Goal: Information Seeking & Learning: Learn about a topic

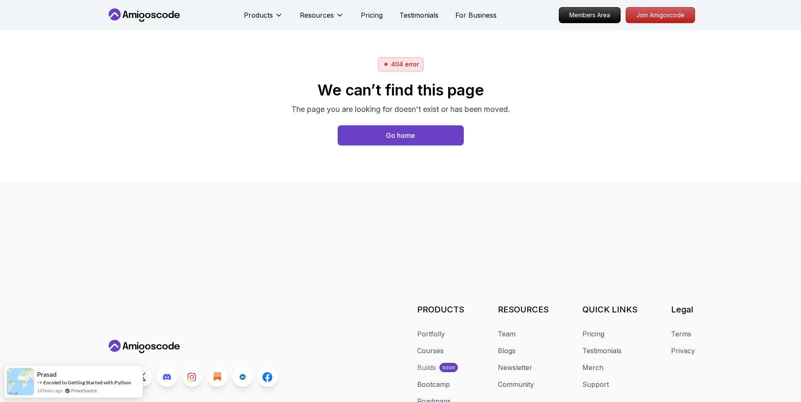
click at [163, 15] on icon at bounding box center [164, 15] width 5 height 5
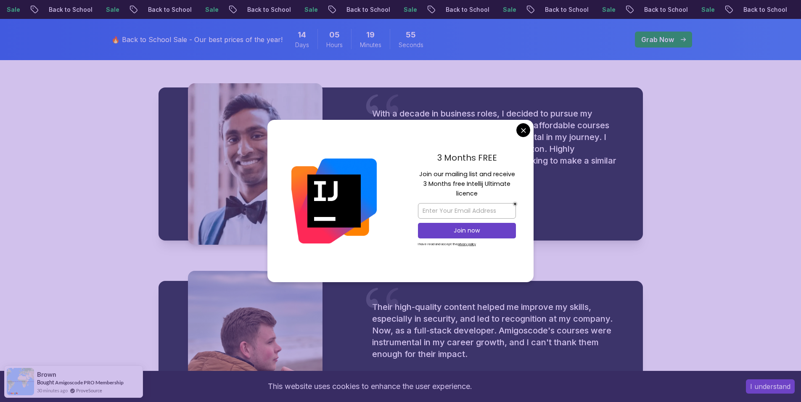
scroll to position [1051, 0]
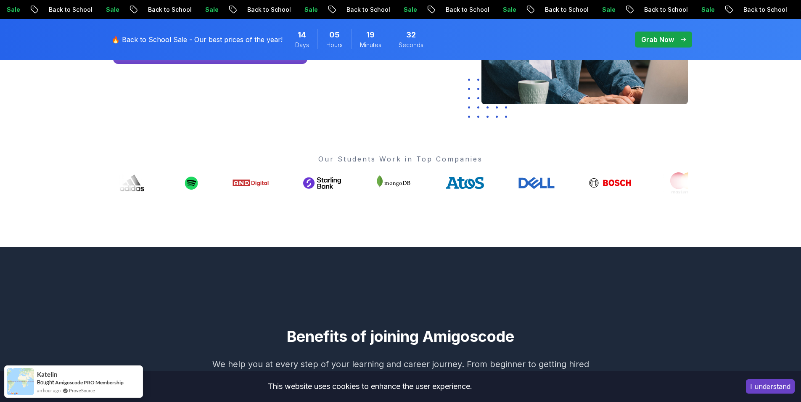
scroll to position [0, 0]
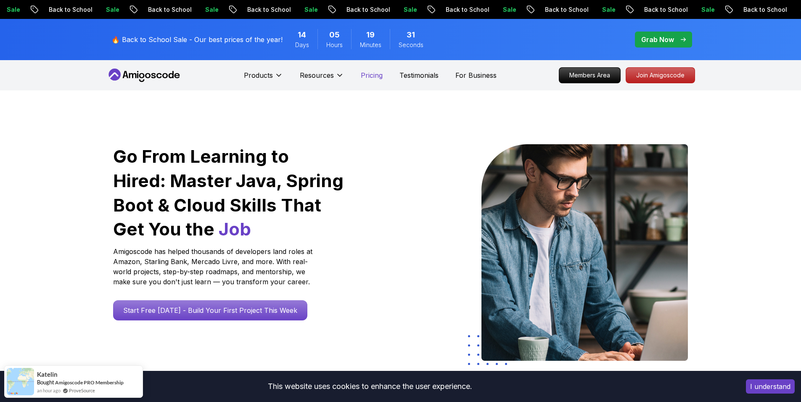
click at [366, 71] on p "Pricing" at bounding box center [372, 75] width 22 height 10
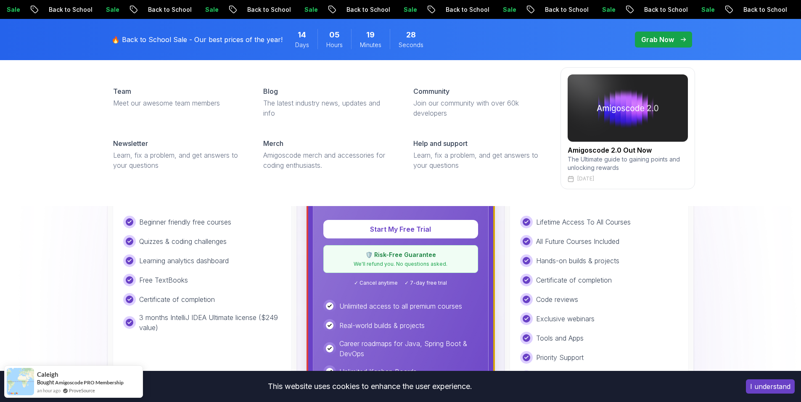
scroll to position [210, 0]
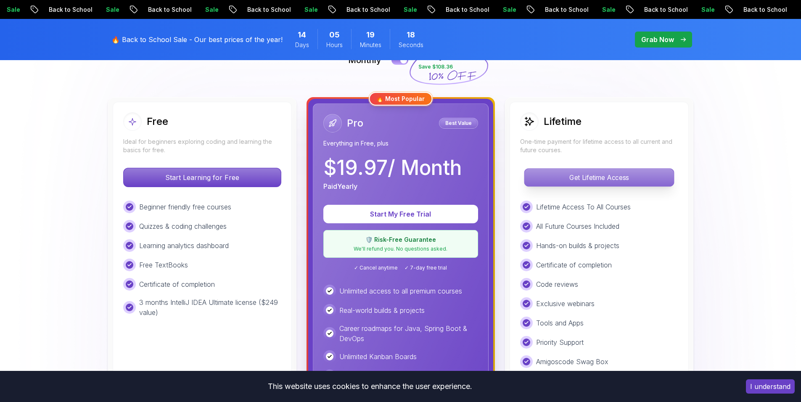
click at [609, 177] on p "Get Lifetime Access" at bounding box center [598, 178] width 149 height 18
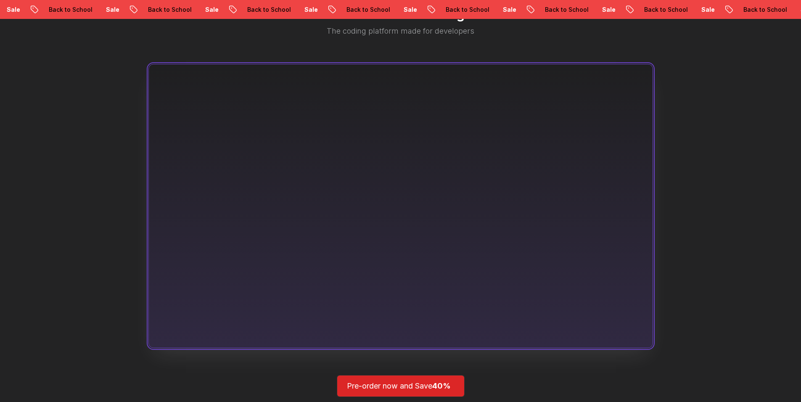
scroll to position [491, 0]
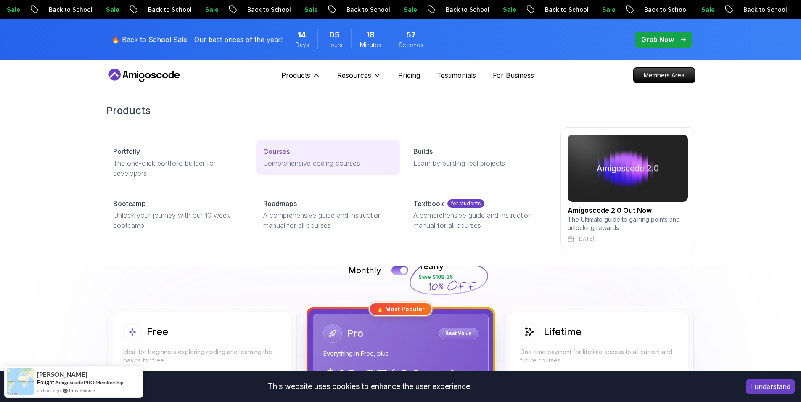
click at [283, 153] on p "Courses" at bounding box center [276, 151] width 26 height 10
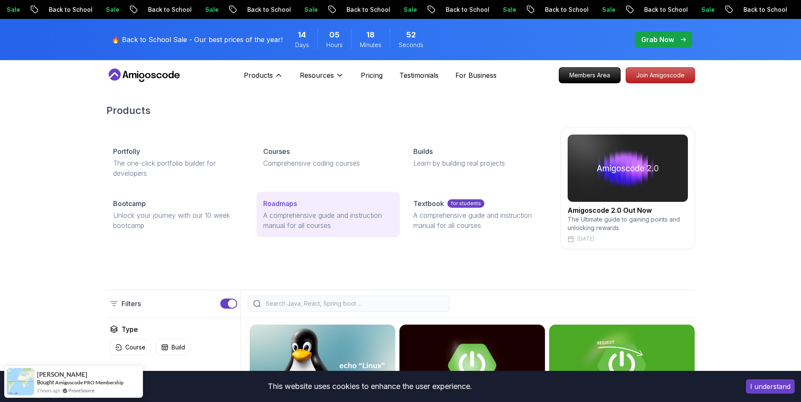
click at [285, 203] on p "Roadmaps" at bounding box center [280, 203] width 34 height 10
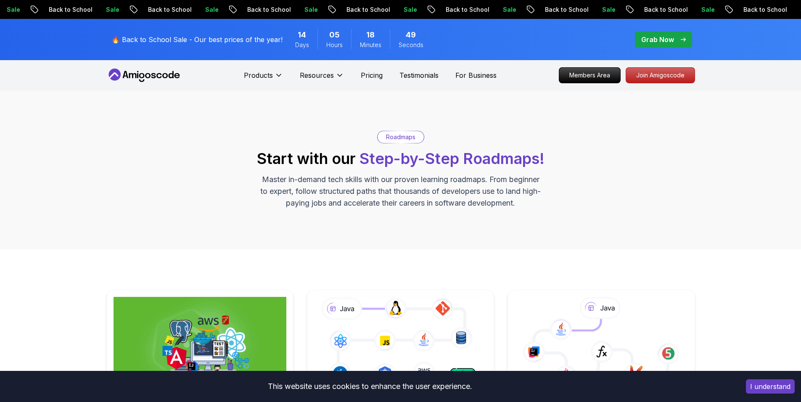
scroll to position [210, 0]
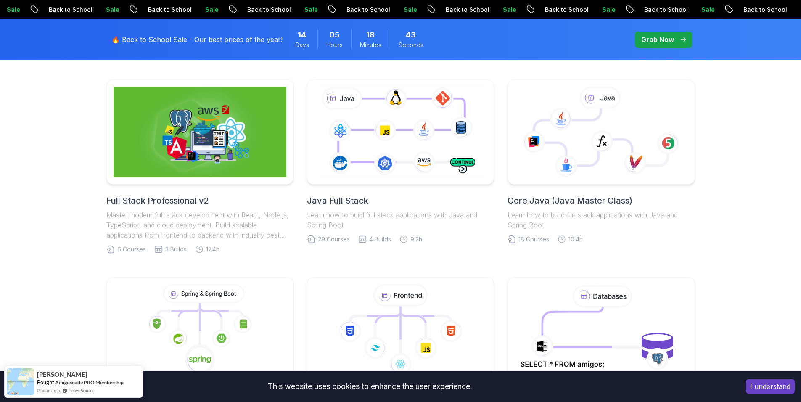
click at [546, 198] on h2 "Core Java (Java Master Class)" at bounding box center [600, 201] width 187 height 12
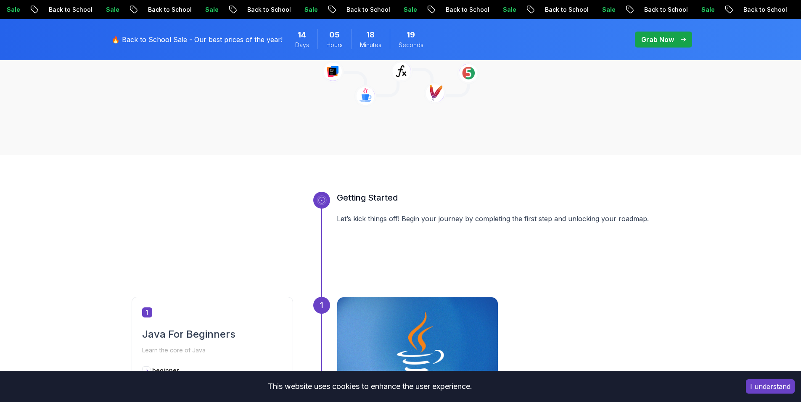
scroll to position [140, 0]
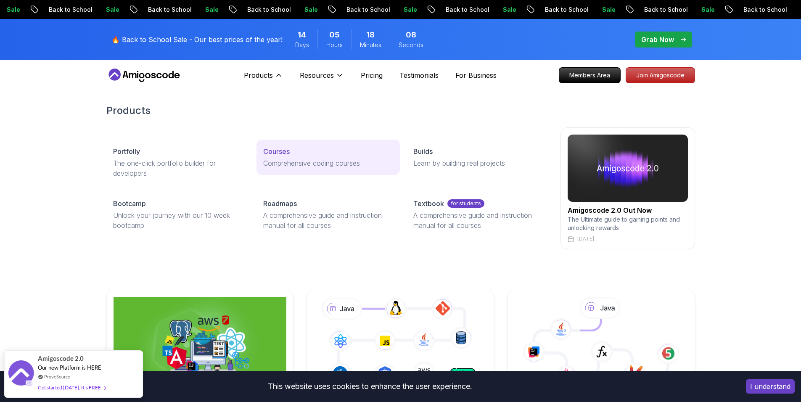
click at [277, 151] on p "Courses" at bounding box center [276, 151] width 26 height 10
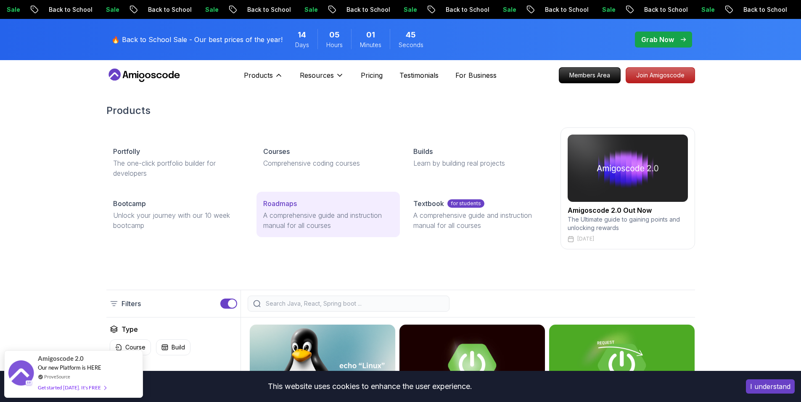
click at [284, 207] on p "Roadmaps" at bounding box center [280, 203] width 34 height 10
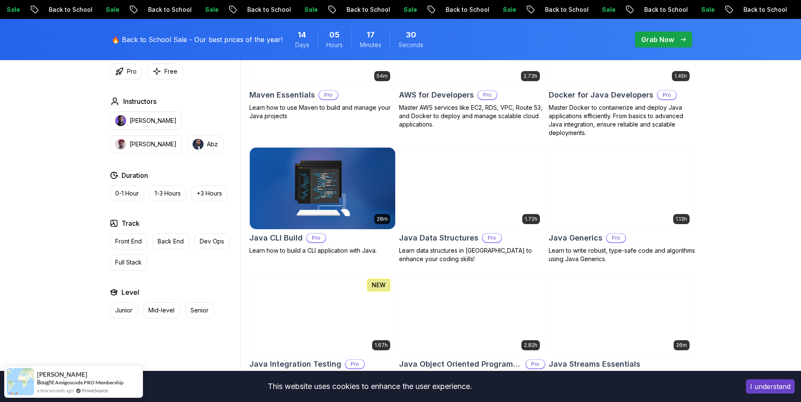
scroll to position [350, 0]
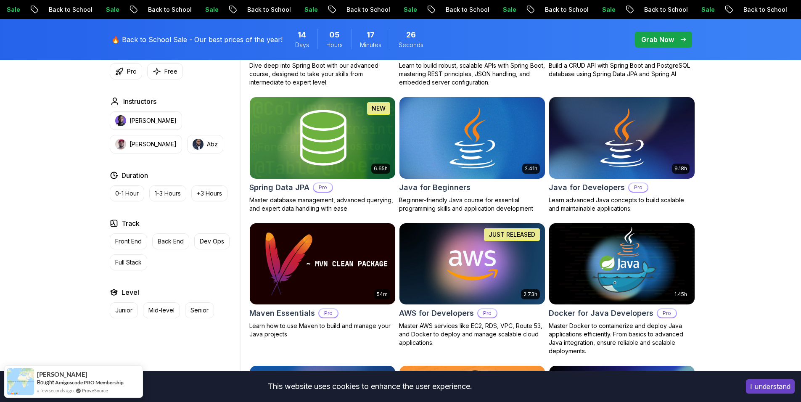
click at [443, 182] on h2 "Java for Beginners" at bounding box center [434, 188] width 71 height 12
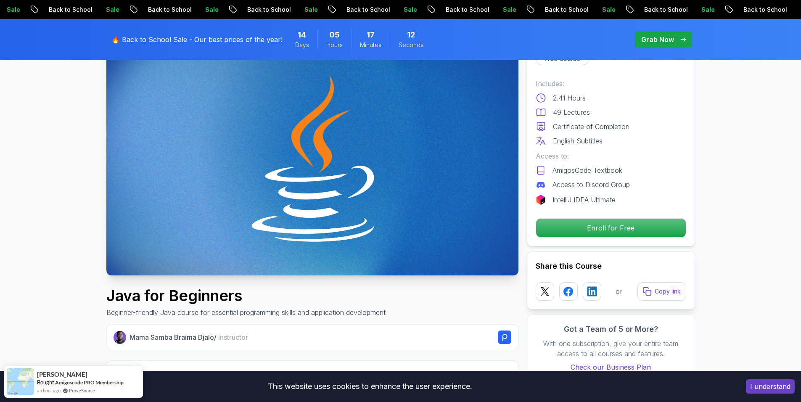
scroll to position [70, 0]
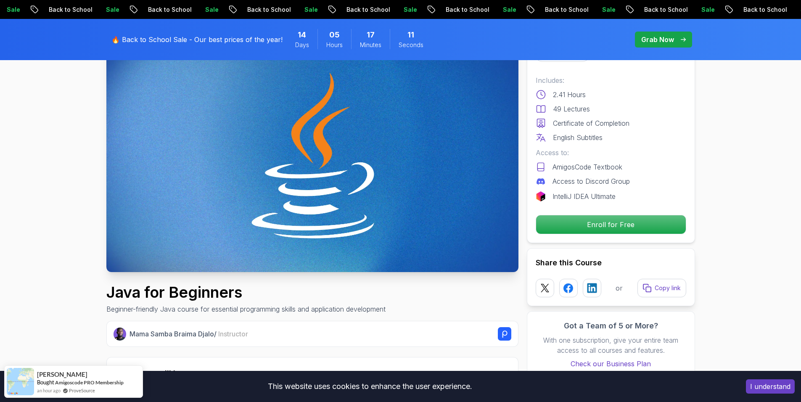
click at [295, 148] on img at bounding box center [312, 156] width 412 height 232
click at [618, 227] on p "Enroll for Free" at bounding box center [610, 225] width 142 height 18
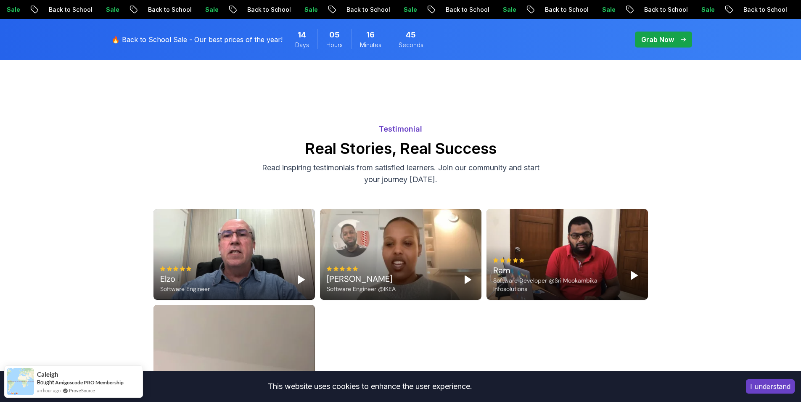
scroll to position [2027, 0]
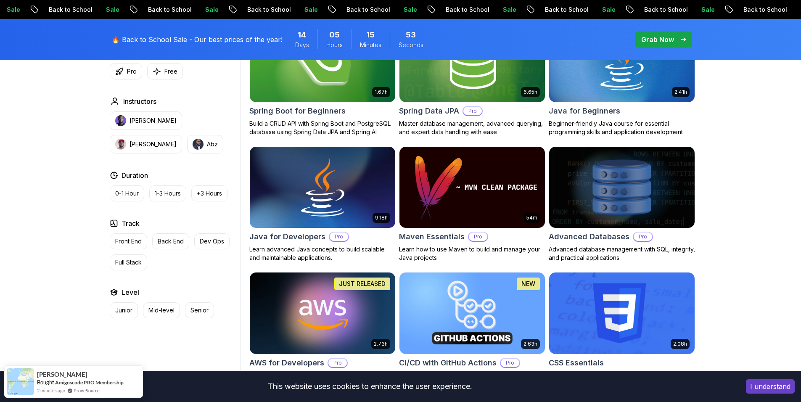
scroll to position [491, 0]
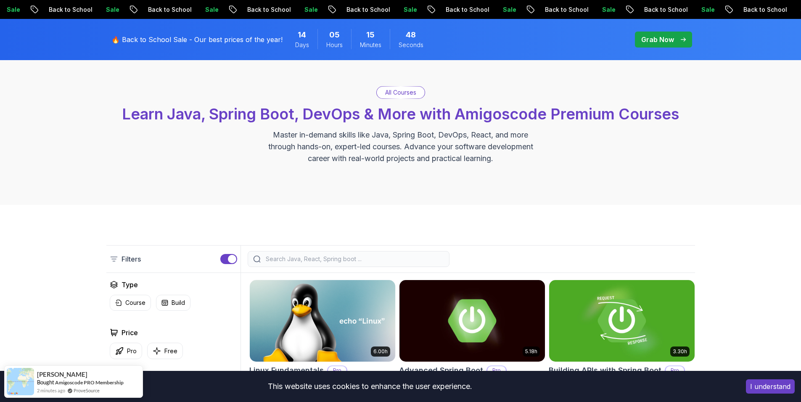
scroll to position [0, 0]
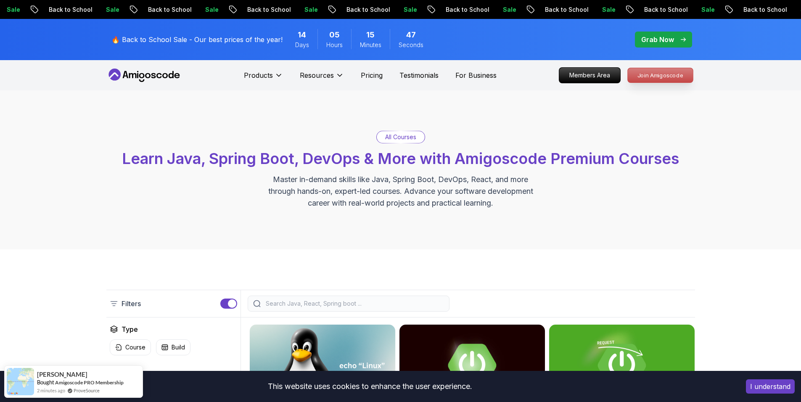
click at [661, 73] on p "Join Amigoscode" at bounding box center [660, 75] width 65 height 14
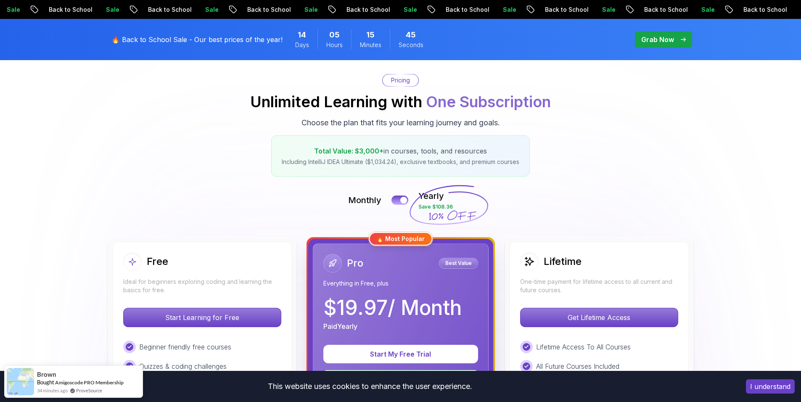
scroll to position [210, 0]
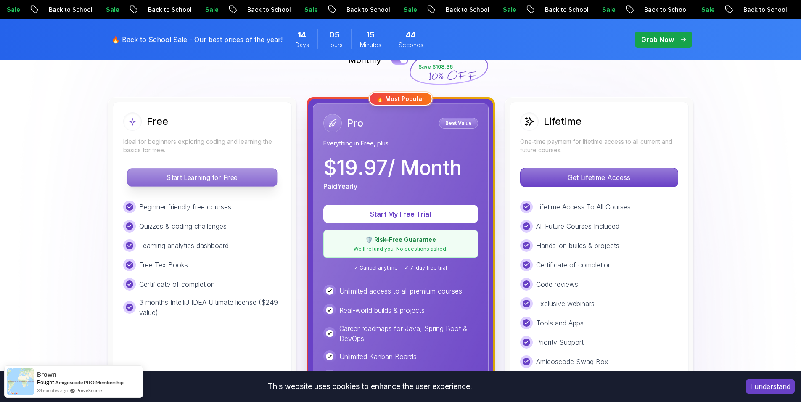
click at [218, 174] on p "Start Learning for Free" at bounding box center [201, 178] width 149 height 18
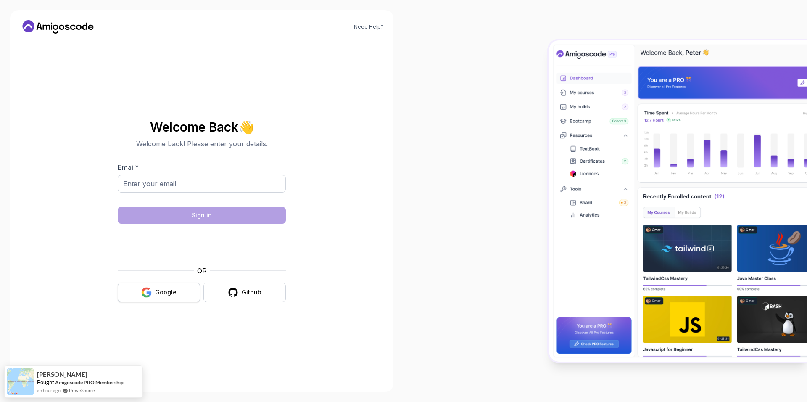
click at [171, 292] on div "Google" at bounding box center [165, 292] width 21 height 8
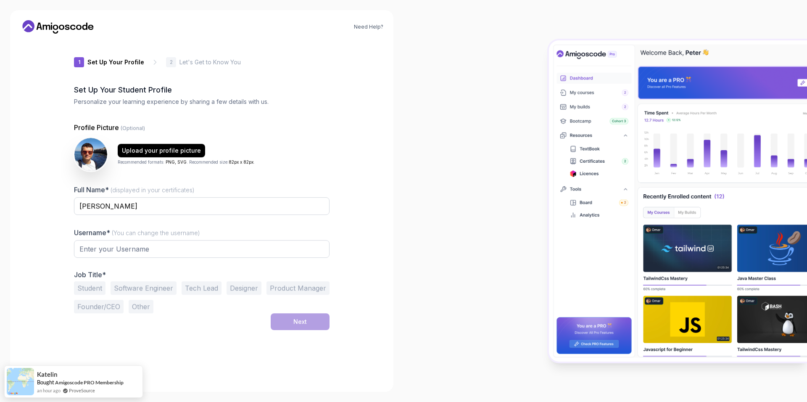
type input "mightyiguana15a0b"
click at [154, 286] on button "Software Engineer" at bounding box center [144, 288] width 66 height 13
click at [299, 319] on div "Next" at bounding box center [299, 322] width 13 height 8
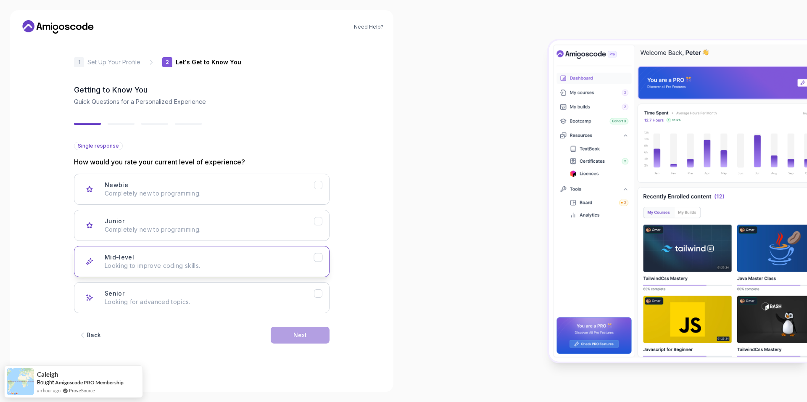
click at [321, 258] on icon "Mid-level" at bounding box center [318, 258] width 8 height 8
click at [320, 290] on icon "Senior" at bounding box center [318, 294] width 8 height 8
click at [320, 259] on icon "Mid-level" at bounding box center [318, 258] width 8 height 8
click at [314, 331] on button "Next" at bounding box center [300, 335] width 59 height 17
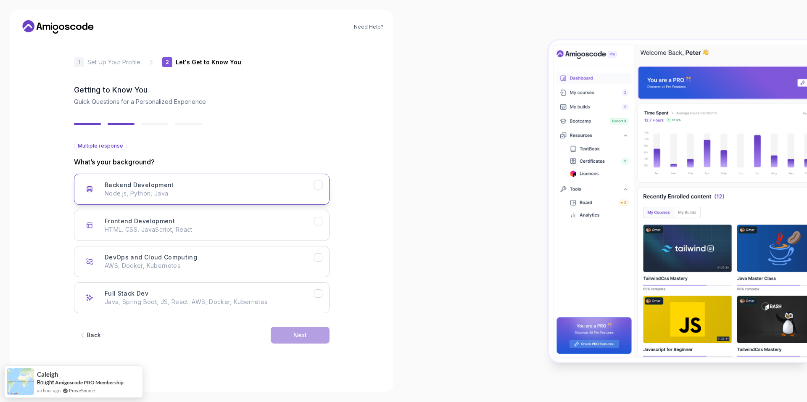
click at [321, 187] on icon "Backend Development" at bounding box center [318, 185] width 8 height 8
click at [315, 333] on button "Next" at bounding box center [300, 335] width 59 height 17
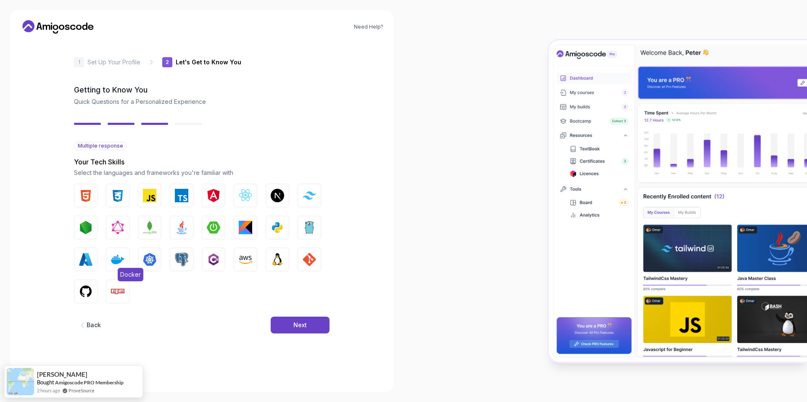
click at [112, 258] on img "button" at bounding box center [117, 259] width 13 height 13
click at [299, 222] on button "Go" at bounding box center [310, 228] width 24 height 24
click at [215, 259] on img "button" at bounding box center [213, 259] width 13 height 13
click at [302, 231] on button "Go" at bounding box center [310, 228] width 24 height 24
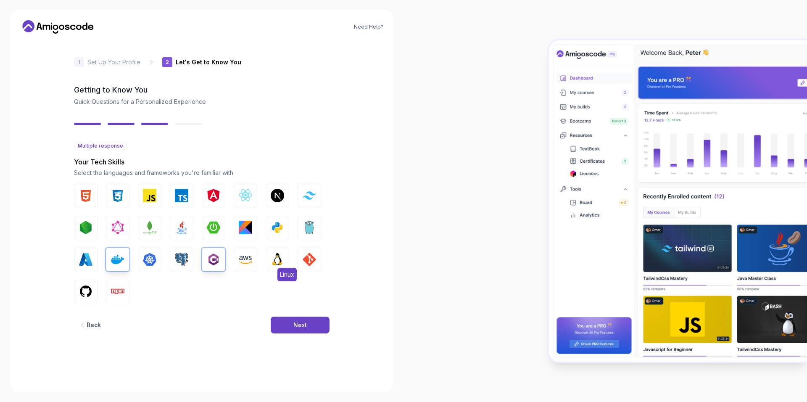
click at [283, 261] on img "button" at bounding box center [277, 259] width 13 height 13
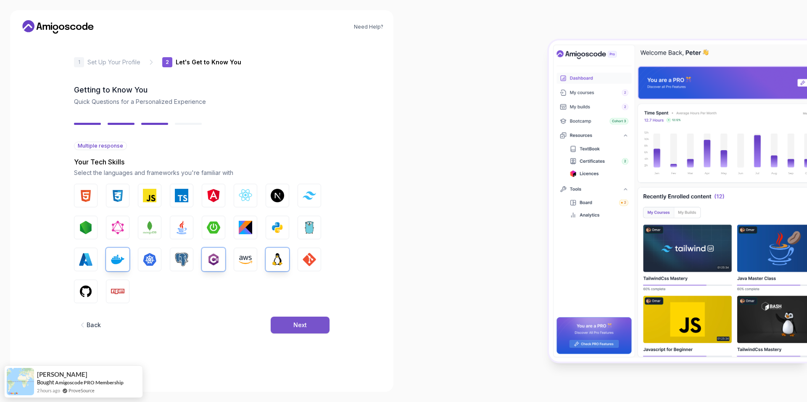
click at [298, 328] on div "Next" at bounding box center [299, 325] width 13 height 8
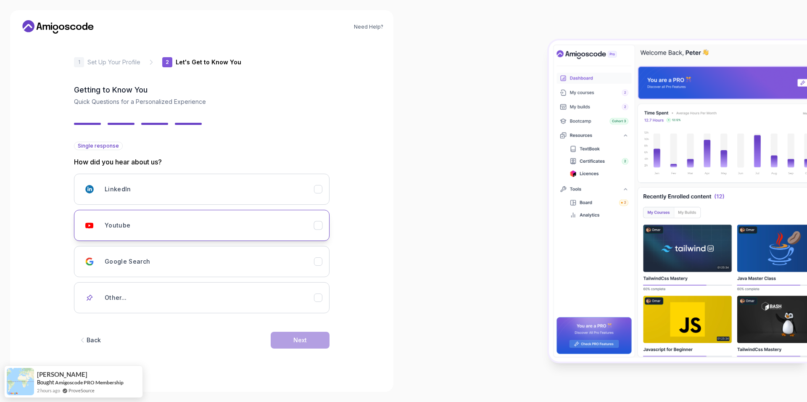
click at [322, 224] on icon "Youtube" at bounding box center [318, 226] width 8 height 8
click at [307, 335] on button "Next" at bounding box center [300, 340] width 59 height 17
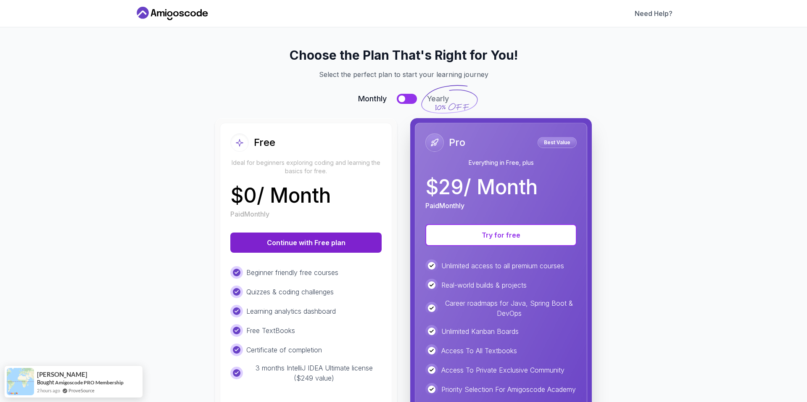
click at [286, 243] on button "Continue with Free plan" at bounding box center [305, 243] width 151 height 20
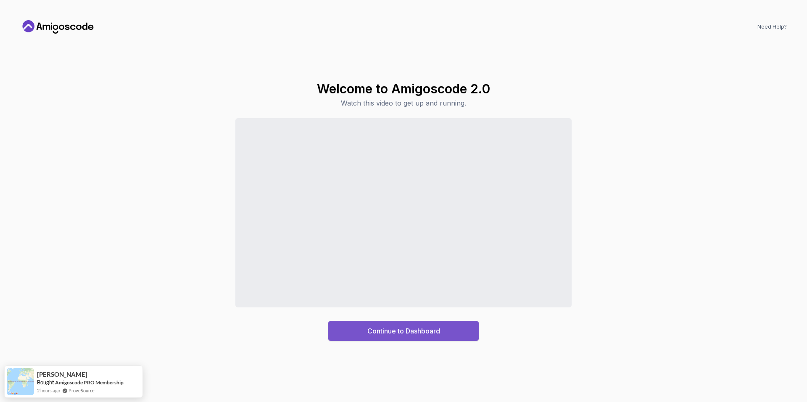
click at [418, 333] on div "Continue to Dashboard" at bounding box center [403, 331] width 73 height 10
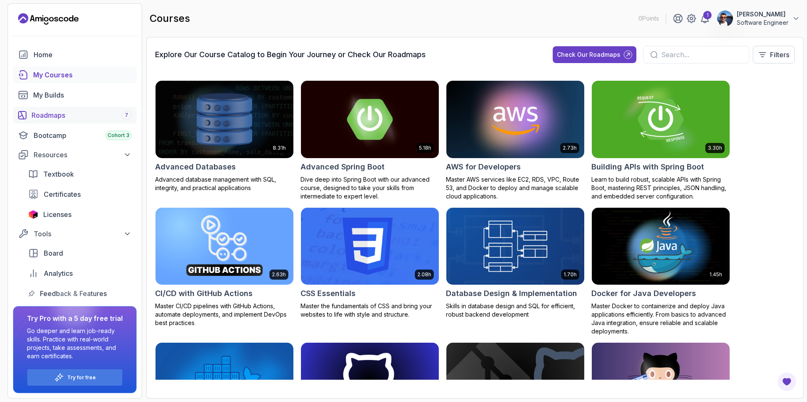
click at [50, 111] on div "Roadmaps 7" at bounding box center [82, 115] width 100 height 10
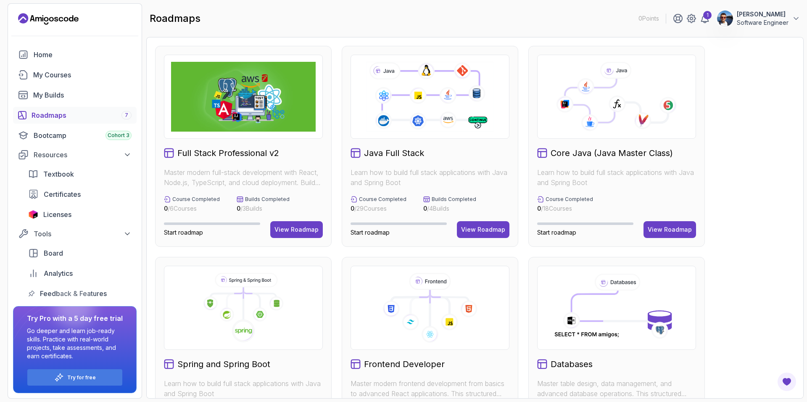
click at [614, 156] on h2 "Core Java (Java Master Class)" at bounding box center [612, 153] width 122 height 12
click at [664, 228] on div "View Roadmap" at bounding box center [670, 229] width 44 height 8
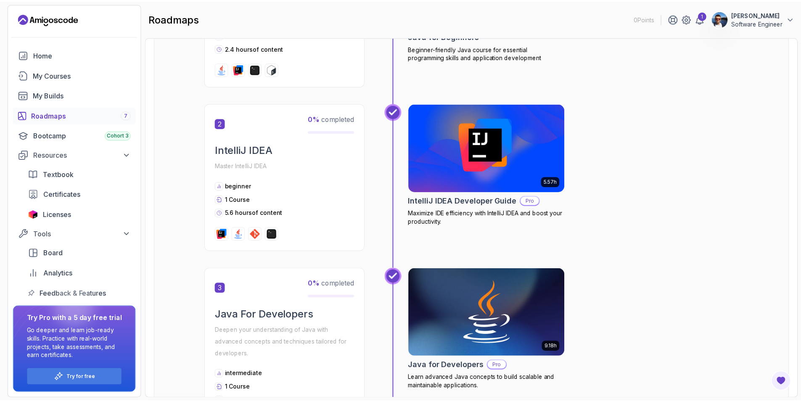
scroll to position [70, 0]
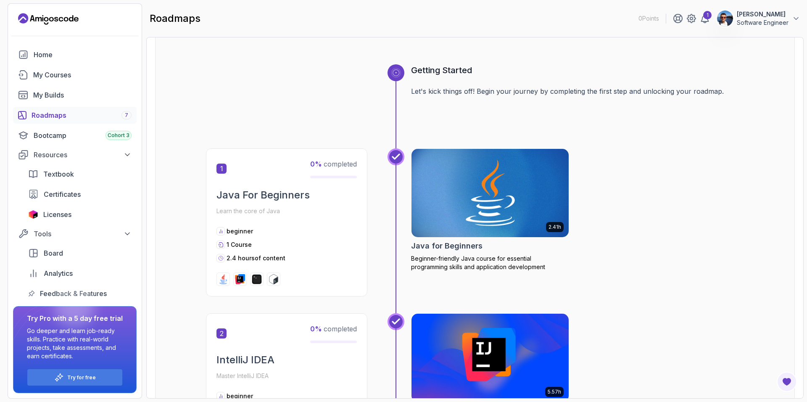
click at [465, 186] on img at bounding box center [490, 193] width 165 height 92
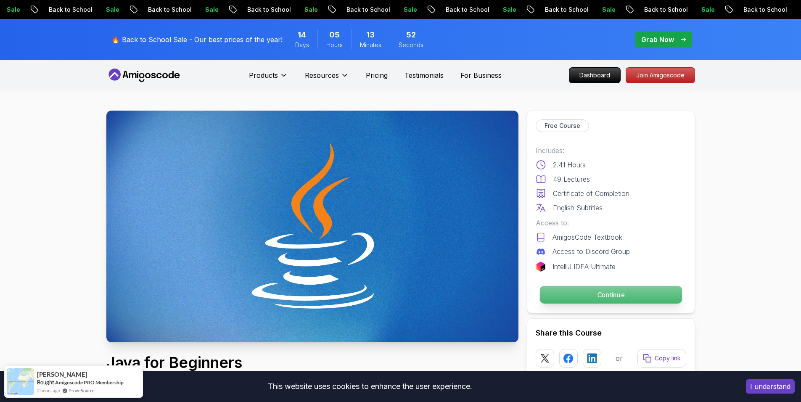
click at [597, 298] on p "Continue" at bounding box center [610, 295] width 142 height 18
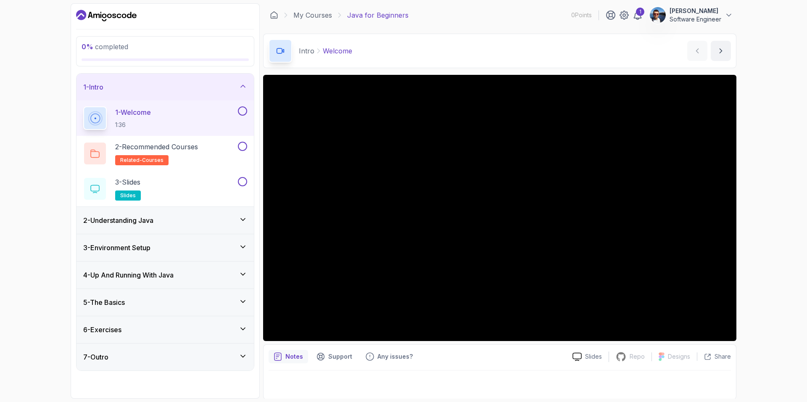
scroll to position [1, 0]
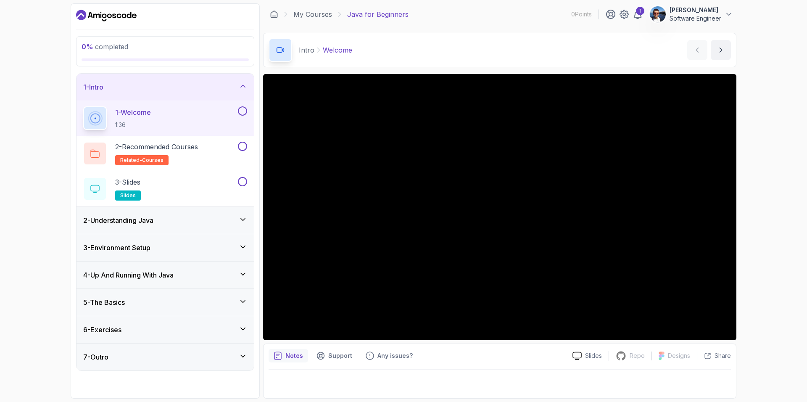
click at [237, 217] on div "2 - Understanding Java" at bounding box center [165, 220] width 164 height 10
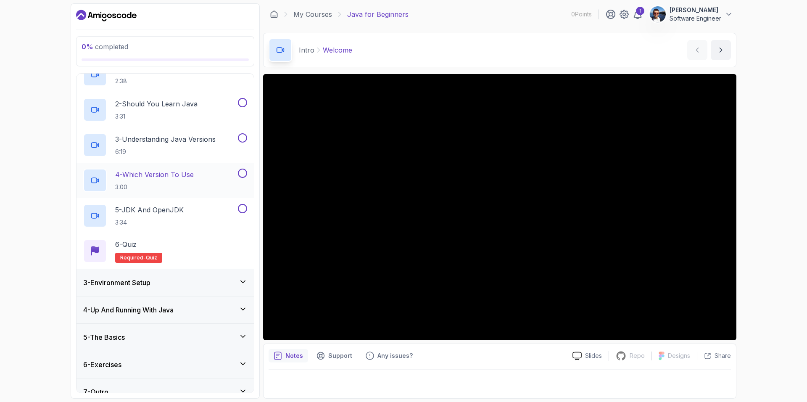
scroll to position [84, 0]
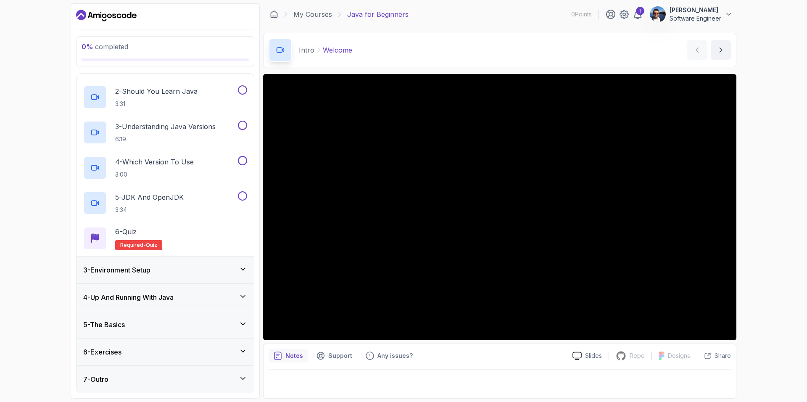
click at [242, 270] on icon at bounding box center [243, 269] width 8 height 8
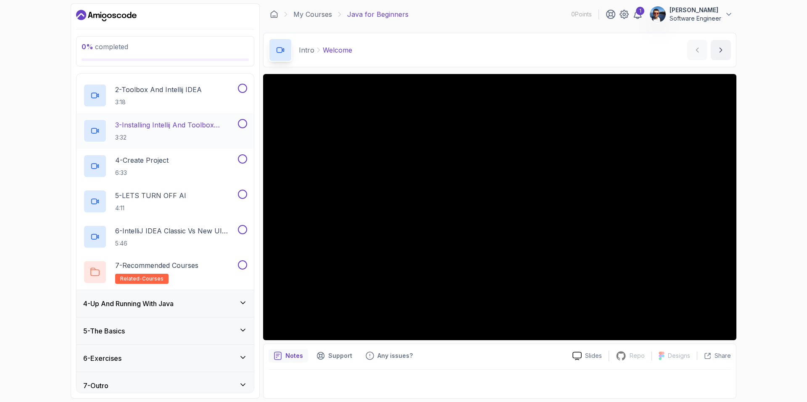
scroll to position [119, 0]
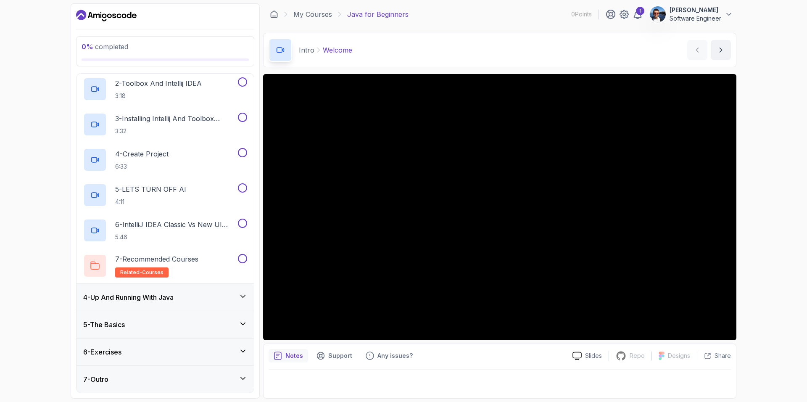
click at [241, 298] on icon at bounding box center [243, 296] width 8 height 8
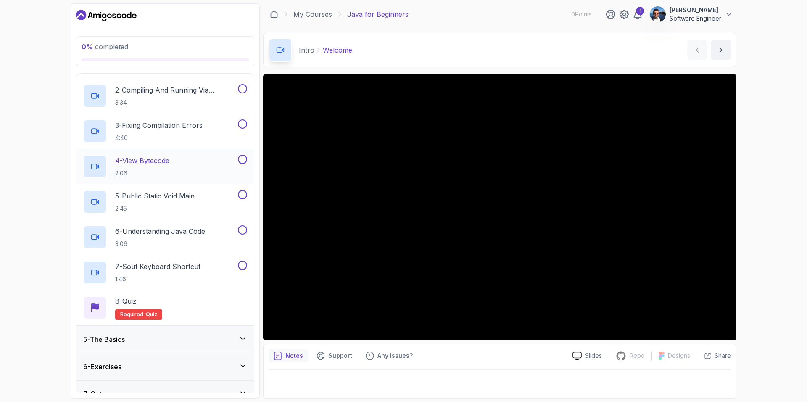
scroll to position [154, 0]
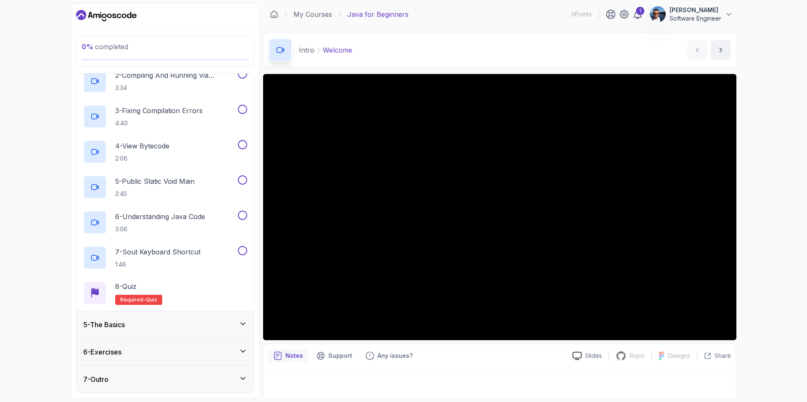
click at [243, 330] on div "5 - The Basics" at bounding box center [165, 324] width 177 height 27
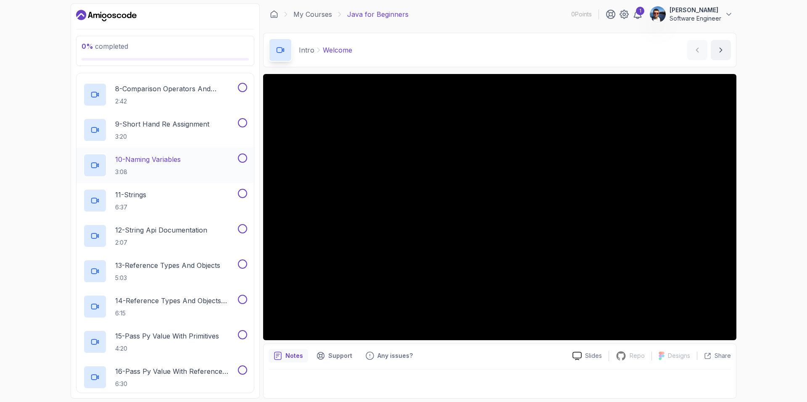
scroll to position [560, 0]
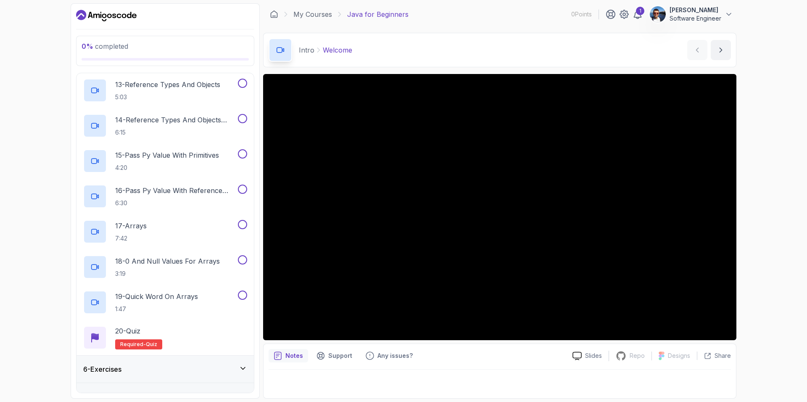
click at [243, 366] on icon at bounding box center [243, 368] width 8 height 8
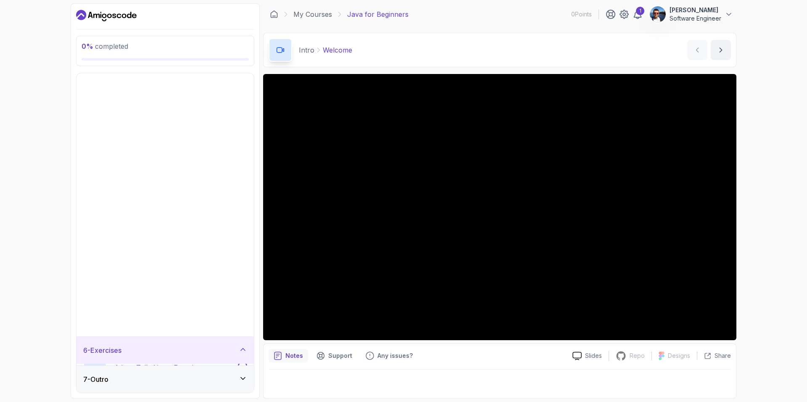
scroll to position [0, 0]
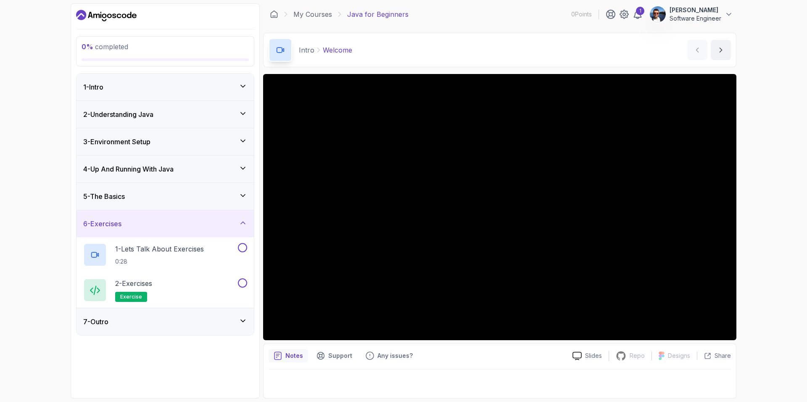
click at [236, 321] on div "7 - Outro" at bounding box center [165, 322] width 164 height 10
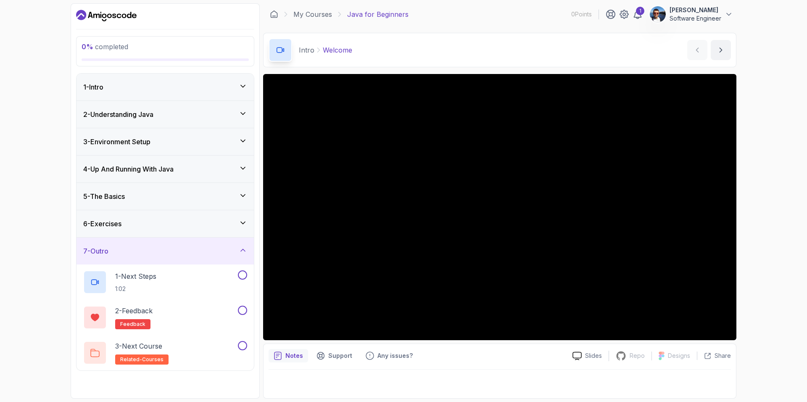
click at [240, 247] on icon at bounding box center [243, 250] width 8 height 8
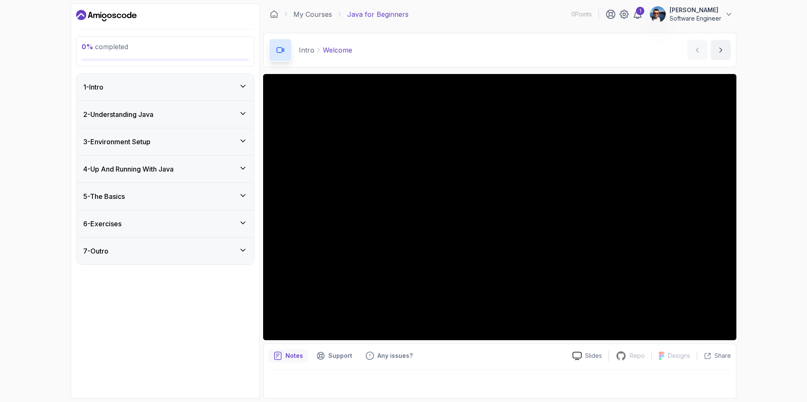
click at [243, 222] on icon at bounding box center [243, 223] width 8 height 8
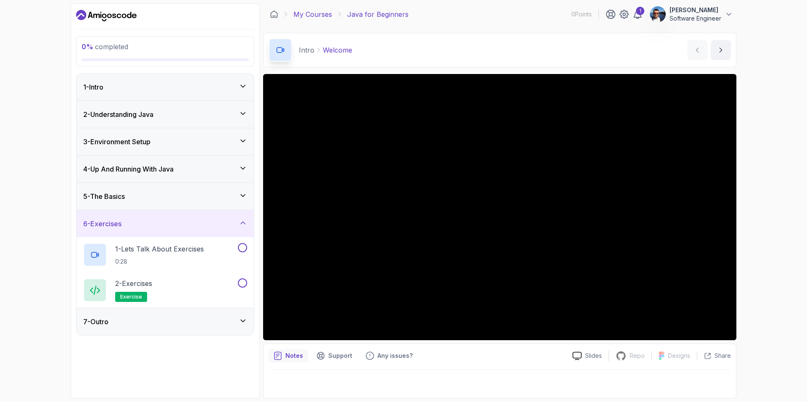
click at [326, 13] on link "My Courses" at bounding box center [312, 14] width 39 height 10
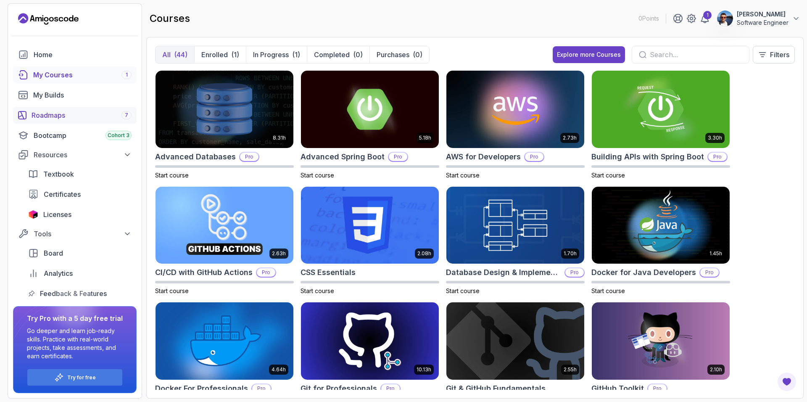
click at [48, 113] on div "Roadmaps 7" at bounding box center [82, 115] width 100 height 10
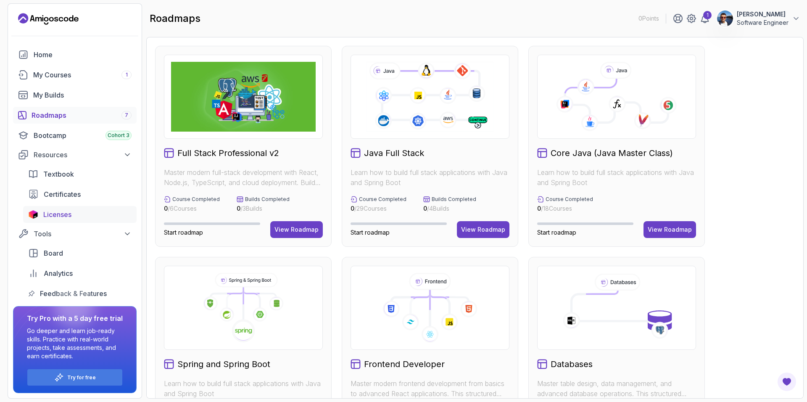
click at [60, 212] on span "Licenses" at bounding box center [57, 214] width 28 height 10
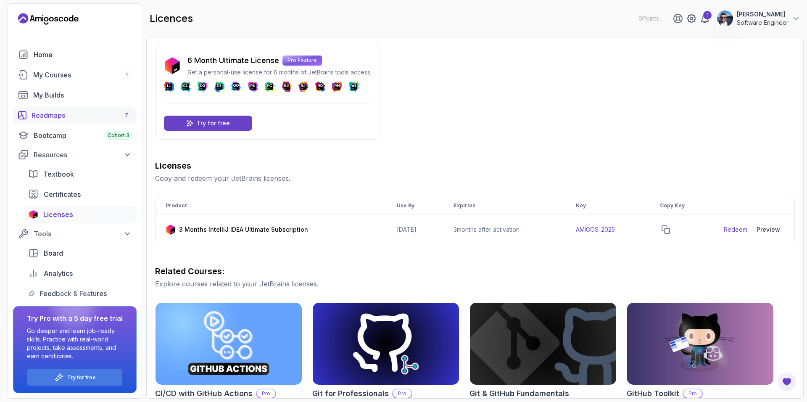
click at [50, 114] on div "Roadmaps 7" at bounding box center [82, 115] width 100 height 10
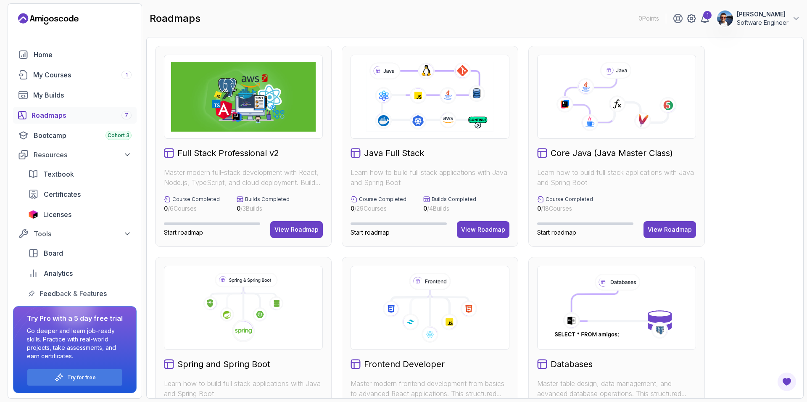
click at [551, 234] on span "Start roadmap" at bounding box center [556, 232] width 39 height 7
click at [659, 226] on div "View Roadmap" at bounding box center [670, 229] width 44 height 8
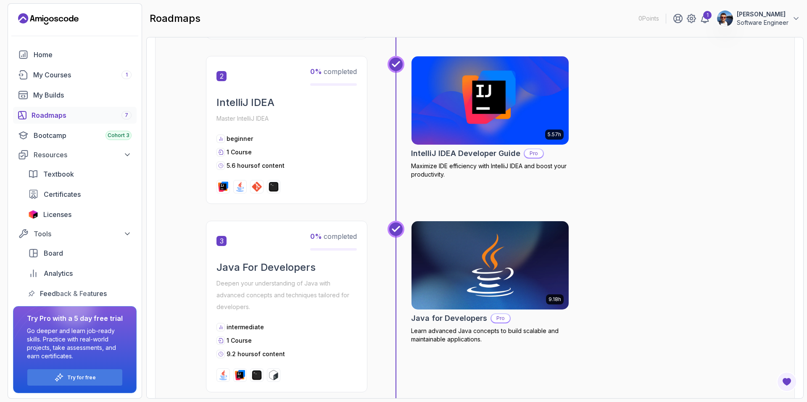
scroll to position [420, 0]
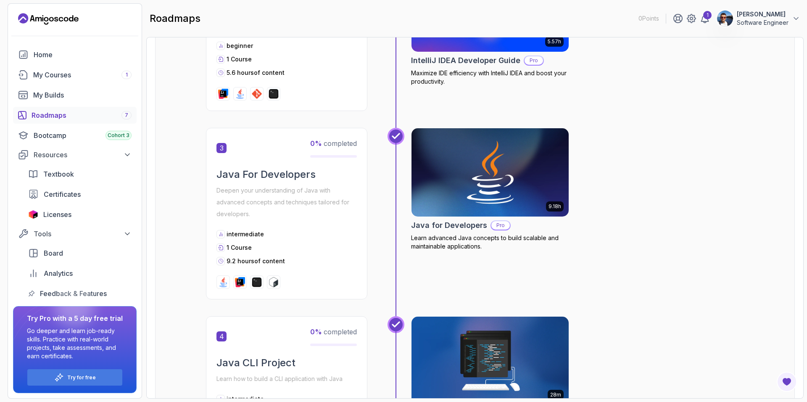
drag, startPoint x: 233, startPoint y: 175, endPoint x: 327, endPoint y: 171, distance: 94.3
click at [234, 175] on h2 "Java For Developers" at bounding box center [287, 174] width 140 height 13
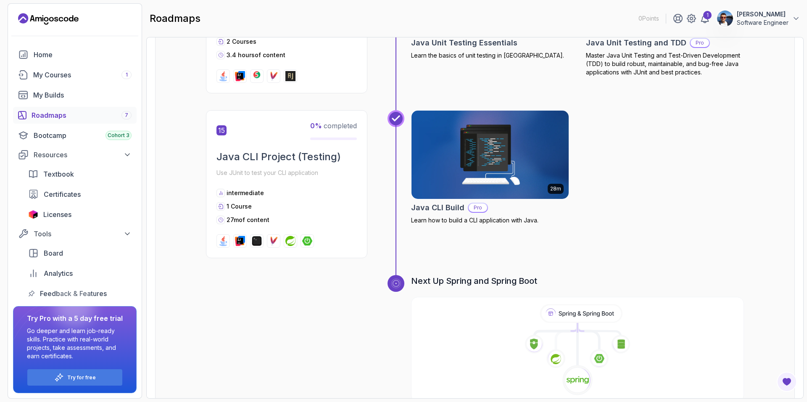
scroll to position [2653, 0]
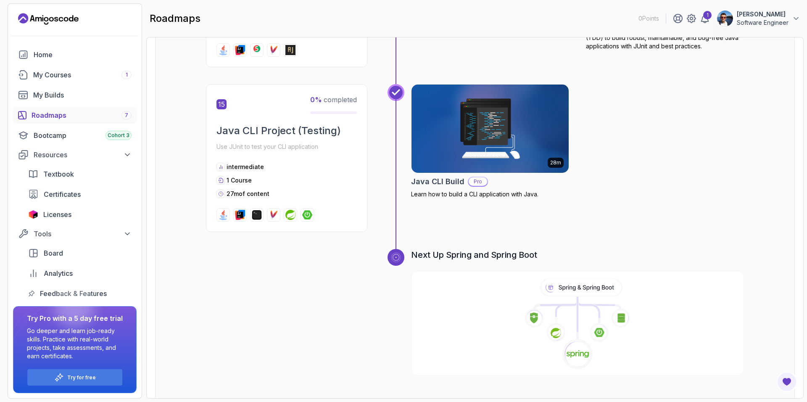
click at [45, 117] on div "Roadmaps 7" at bounding box center [82, 115] width 100 height 10
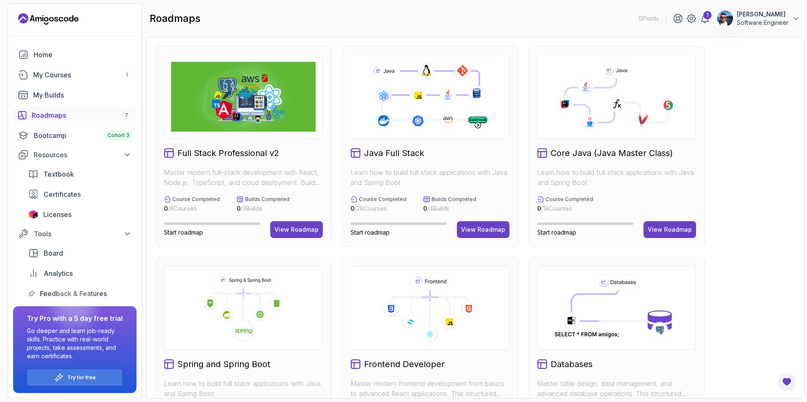
scroll to position [210, 0]
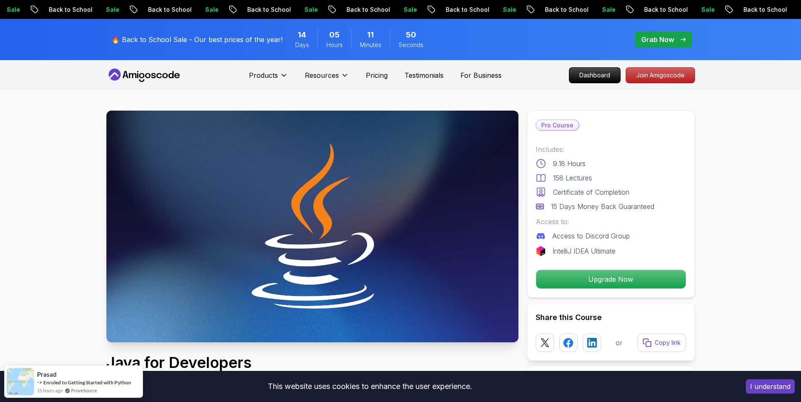
click at [773, 386] on button "I understand" at bounding box center [770, 386] width 49 height 14
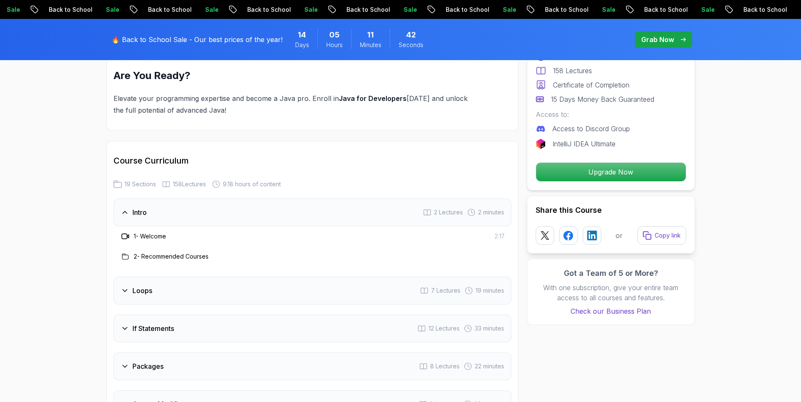
scroll to position [1051, 0]
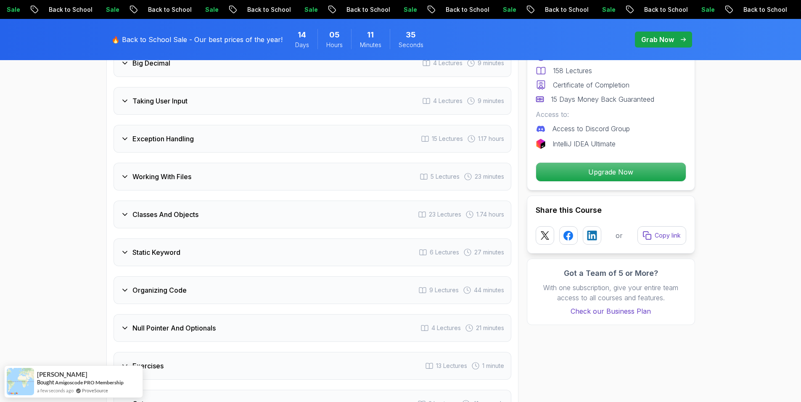
scroll to position [1542, 0]
click at [243, 206] on div "Classes And Objects 23 Lectures 1.74 hours" at bounding box center [313, 216] width 398 height 28
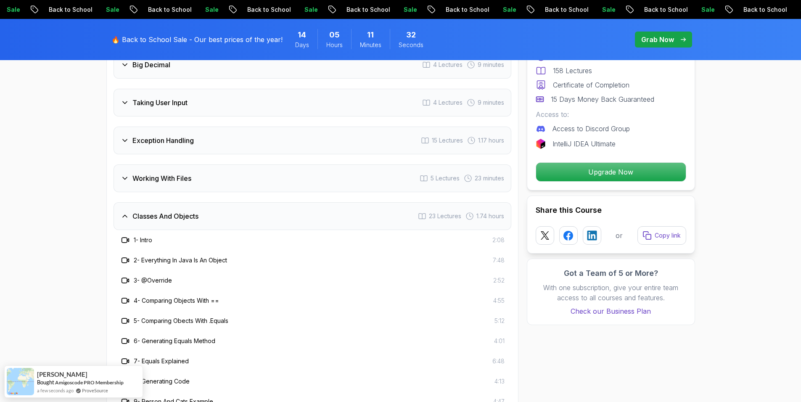
click at [243, 206] on div "Classes And Objects 23 Lectures 1.74 hours" at bounding box center [313, 216] width 398 height 28
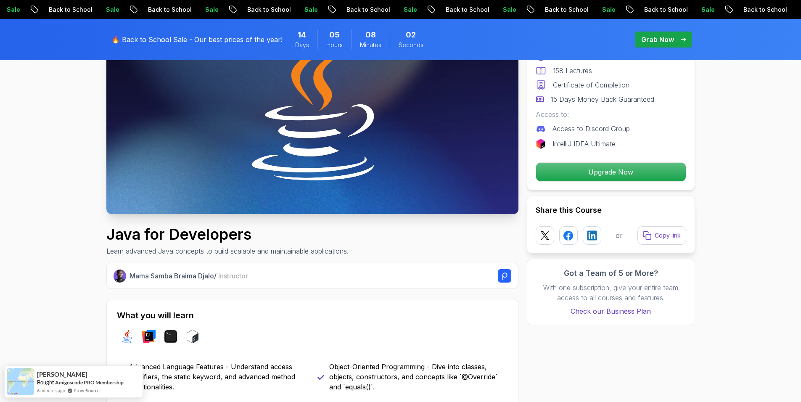
scroll to position [140, 0]
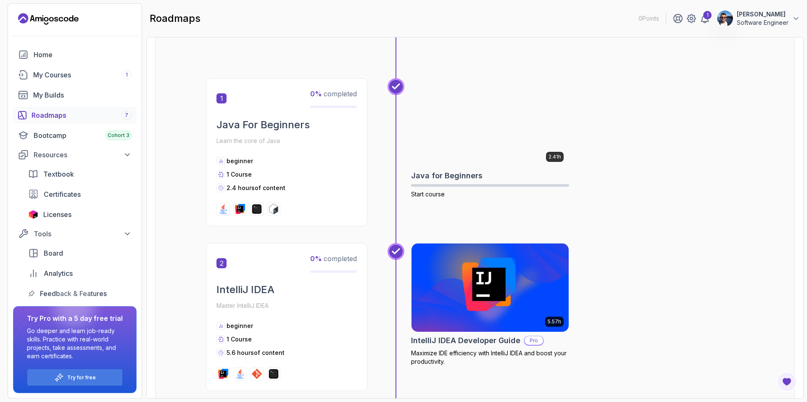
scroll to position [70, 0]
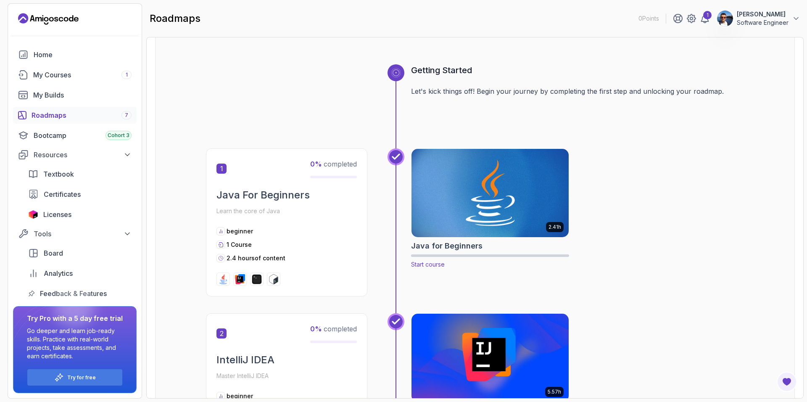
click at [441, 246] on h2 "Java for Beginners" at bounding box center [446, 246] width 71 height 12
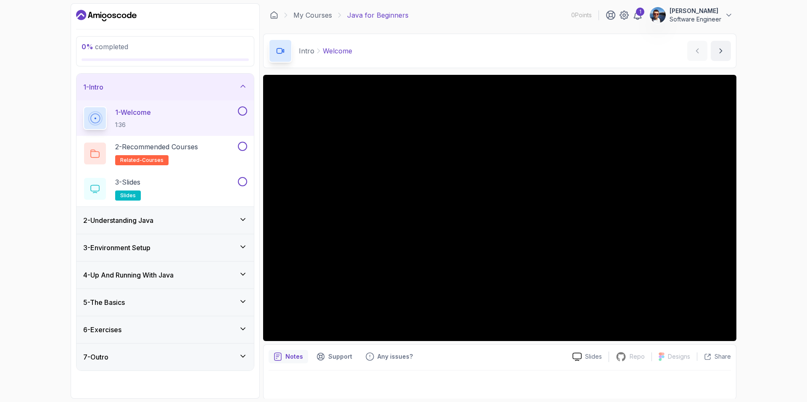
click at [764, 272] on div "0 % completed 1 - Intro 1 - Welcome 1:36 2 - Recommended Courses related-course…" at bounding box center [403, 201] width 807 height 402
click at [596, 357] on p "Slides" at bounding box center [593, 356] width 17 height 8
click at [751, 304] on div "0 % completed 1 - Intro 1 - Welcome 1:36 2 - Recommended Courses related-course…" at bounding box center [403, 201] width 807 height 402
click at [243, 110] on button at bounding box center [242, 110] width 9 height 9
click at [198, 153] on h2 "2 - Recommended Courses related-courses" at bounding box center [156, 154] width 83 height 24
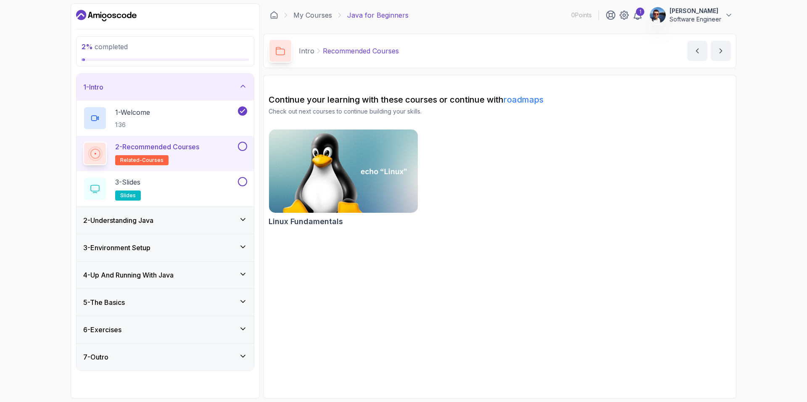
drag, startPoint x: 241, startPoint y: 147, endPoint x: 233, endPoint y: 168, distance: 23.0
click at [241, 146] on button at bounding box center [242, 146] width 9 height 9
click at [214, 182] on div "3 - Slides slides" at bounding box center [159, 189] width 153 height 24
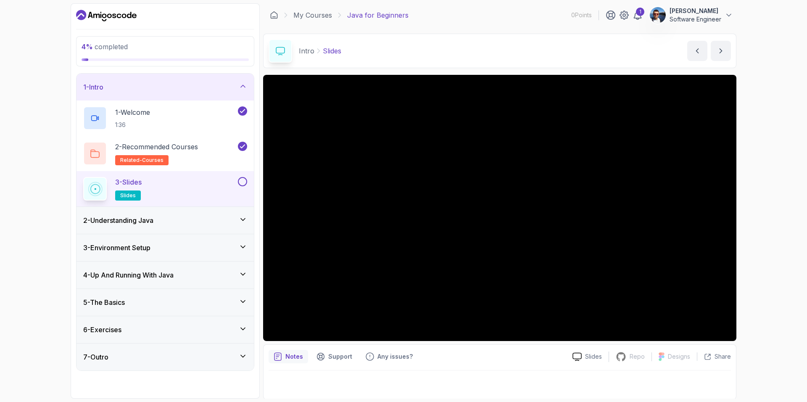
click at [244, 183] on button at bounding box center [242, 181] width 9 height 9
click at [242, 219] on icon at bounding box center [243, 219] width 8 height 8
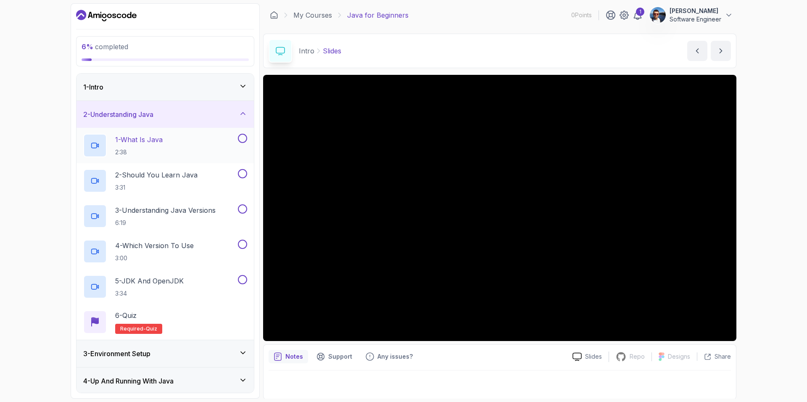
click at [178, 141] on div "1 - What Is Java 2:38" at bounding box center [159, 146] width 153 height 24
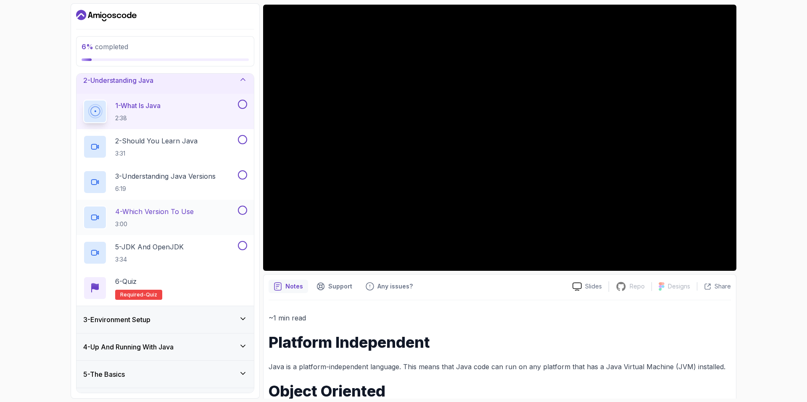
scroll to position [84, 0]
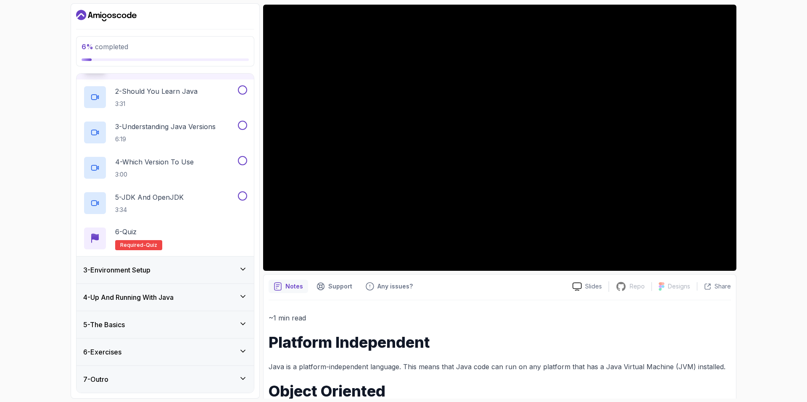
click at [245, 299] on icon at bounding box center [243, 296] width 8 height 8
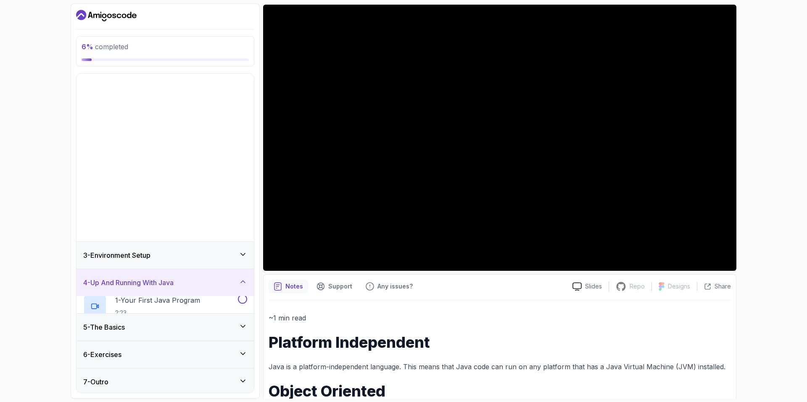
scroll to position [0, 0]
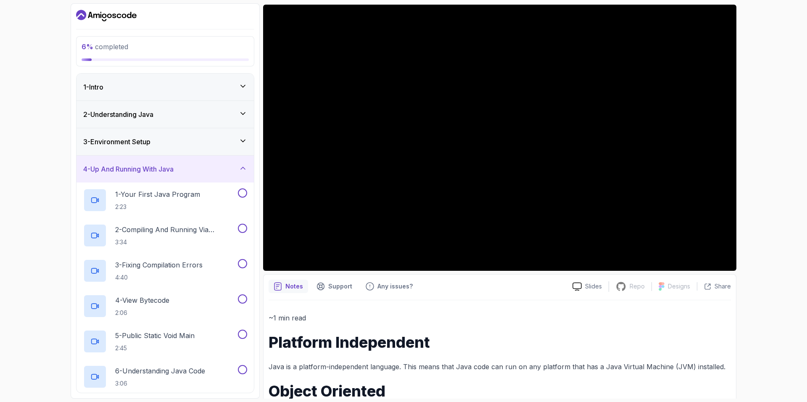
click at [242, 171] on icon at bounding box center [243, 168] width 8 height 8
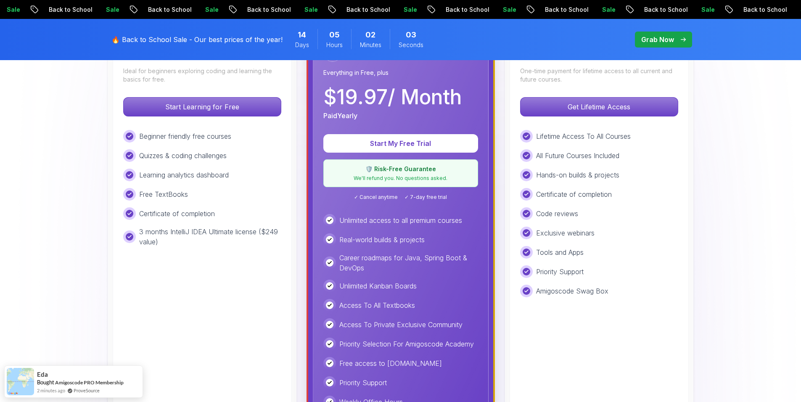
scroll to position [280, 0]
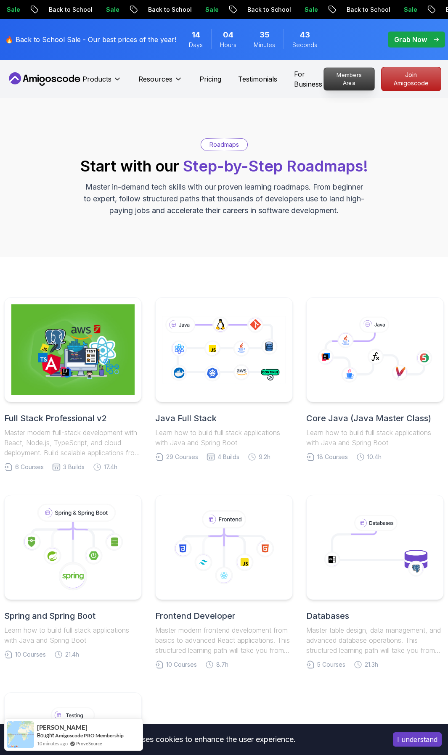
click at [350, 81] on p "Members Area" at bounding box center [349, 79] width 50 height 22
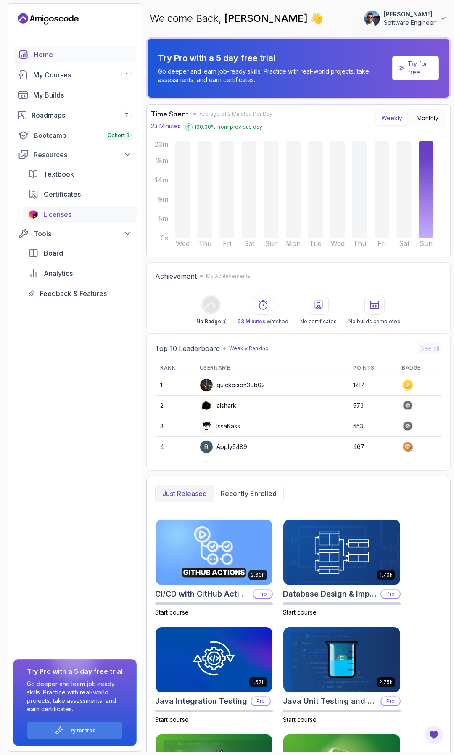
click at [64, 213] on span "Licenses" at bounding box center [57, 214] width 28 height 10
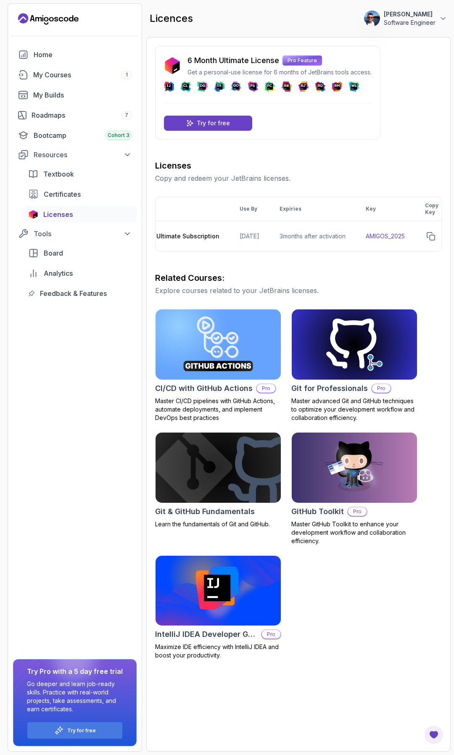
scroll to position [0, 187]
click at [347, 236] on icon "copy-button" at bounding box center [343, 236] width 8 height 8
click at [333, 236] on td "AMIGOS_2025" at bounding box center [319, 236] width 59 height 31
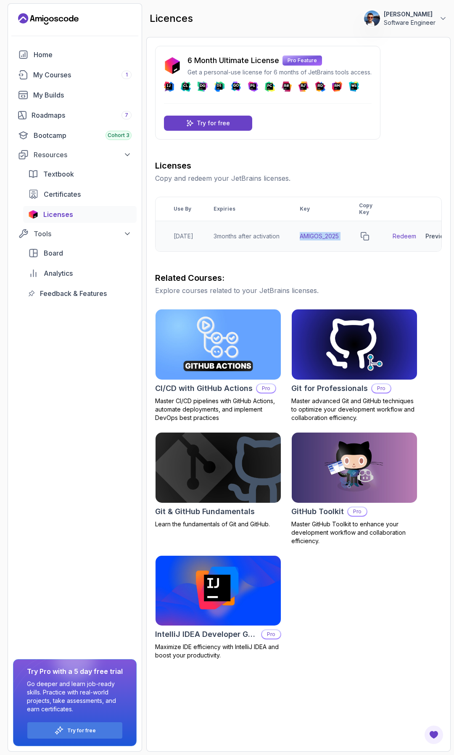
click at [333, 236] on td "AMIGOS_2025" at bounding box center [319, 236] width 59 height 31
click at [380, 237] on link "Redeem" at bounding box center [383, 236] width 24 height 8
click at [347, 236] on icon "copy-button" at bounding box center [343, 236] width 8 height 8
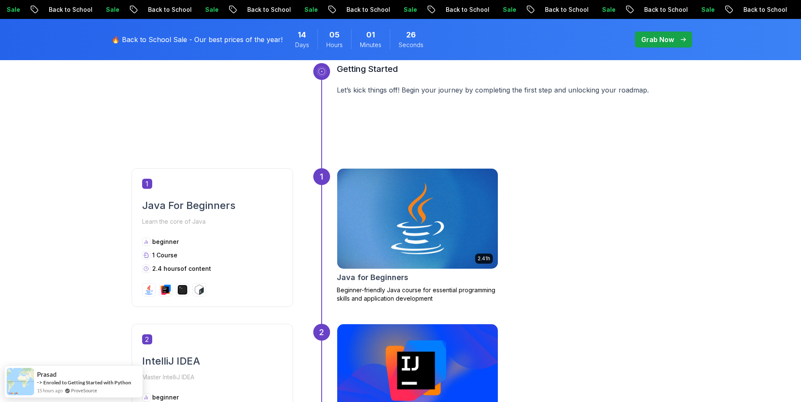
scroll to position [420, 0]
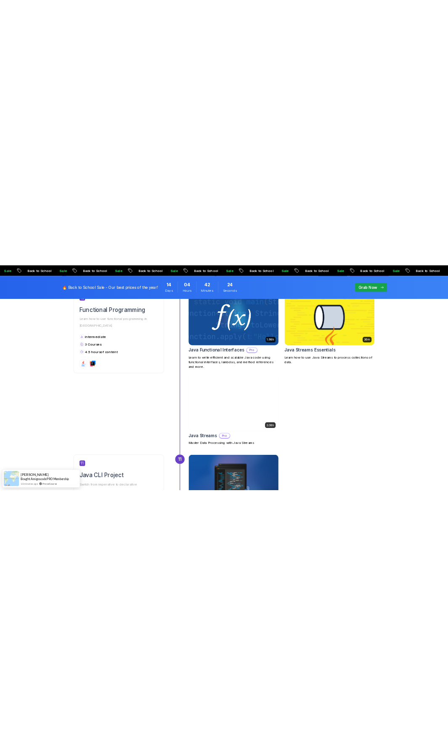
scroll to position [1892, 0]
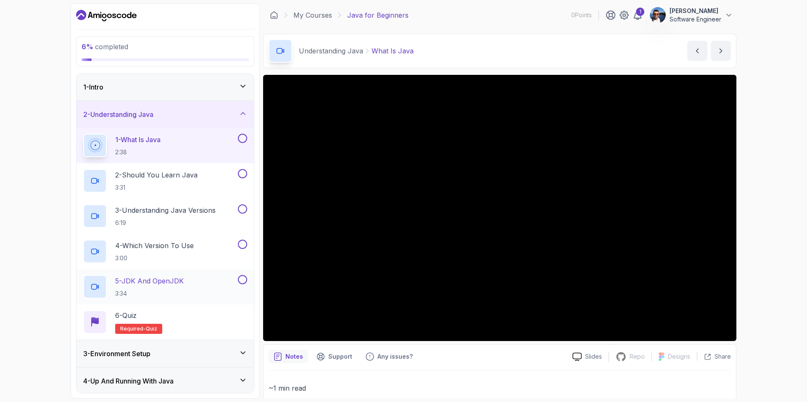
click at [145, 282] on p "5 - JDK And OpenJDK" at bounding box center [149, 281] width 69 height 10
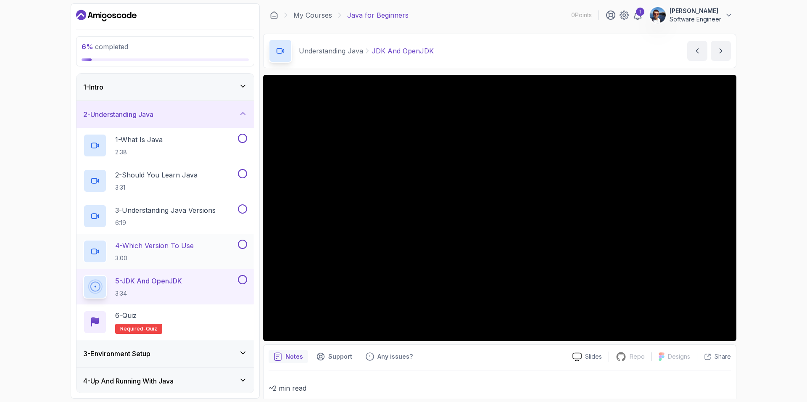
click at [166, 245] on p "4 - Which Version To Use" at bounding box center [154, 245] width 79 height 10
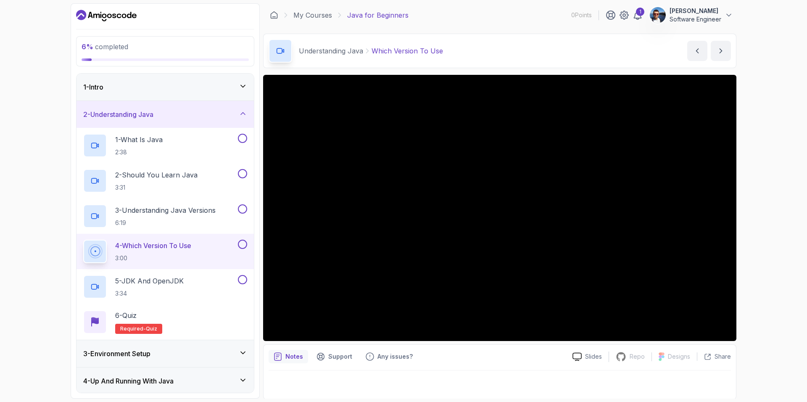
scroll to position [1, 0]
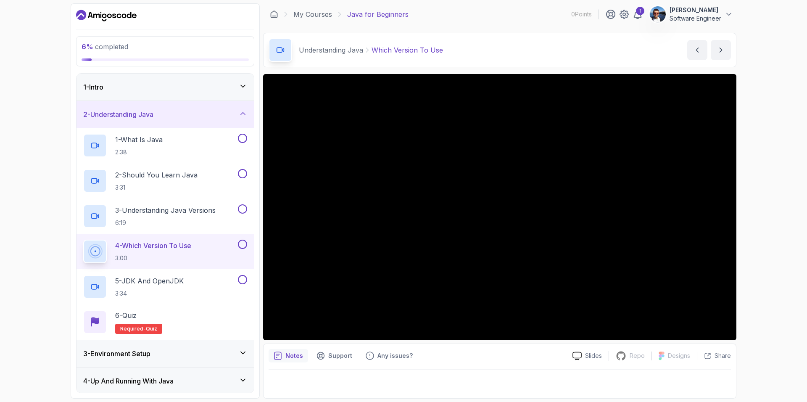
click at [523, 354] on div "Notes Support Any issues?" at bounding box center [417, 355] width 297 height 13
click at [528, 352] on div "Notes Support Any issues?" at bounding box center [417, 355] width 297 height 13
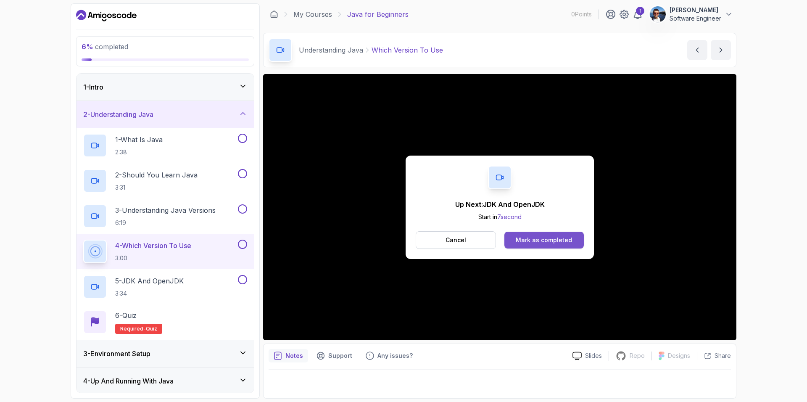
click at [543, 237] on div "Mark as completed" at bounding box center [544, 240] width 56 height 8
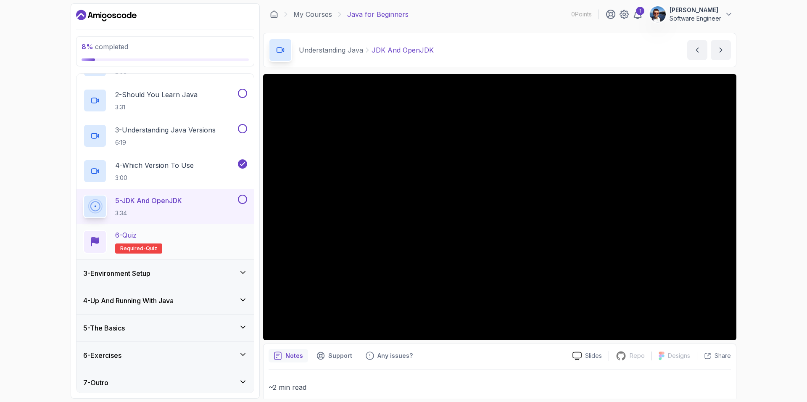
scroll to position [84, 0]
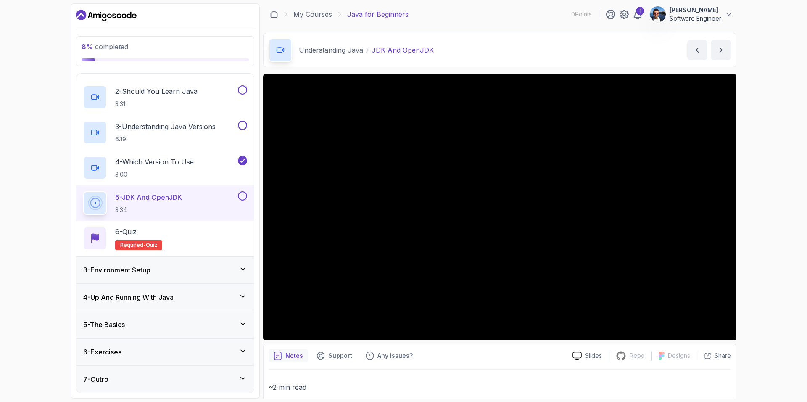
click at [246, 350] on icon at bounding box center [243, 351] width 8 height 8
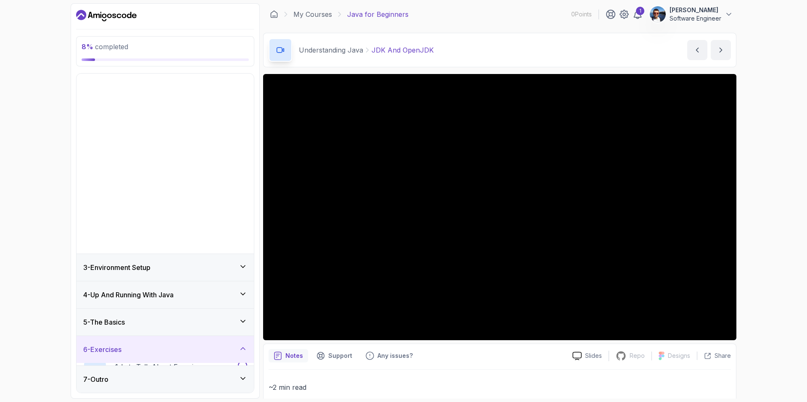
scroll to position [0, 0]
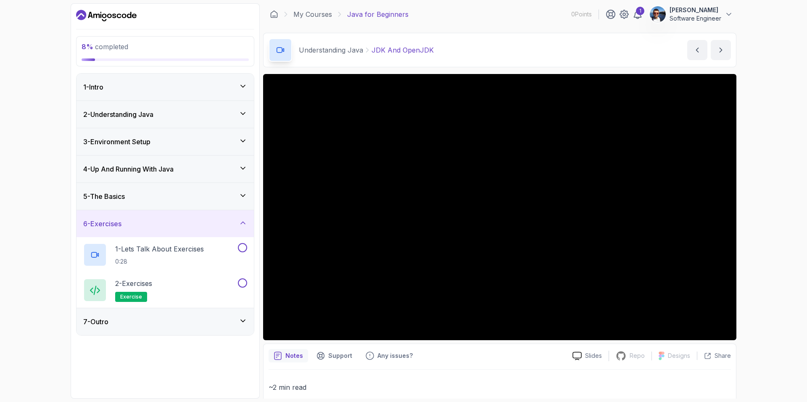
click at [243, 201] on div "5 - The Basics" at bounding box center [165, 196] width 164 height 10
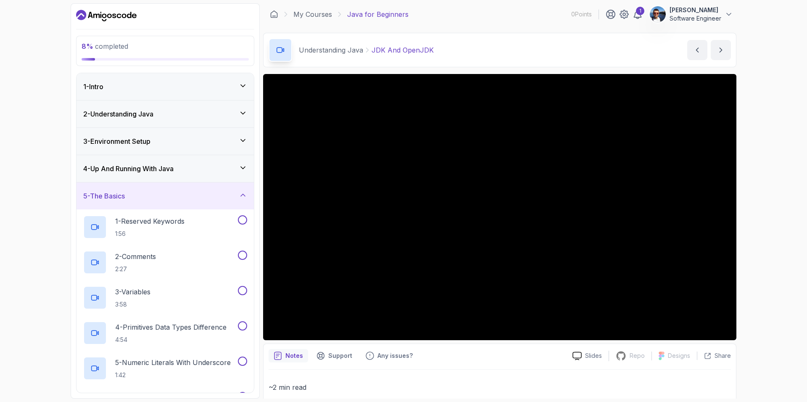
click at [240, 171] on icon at bounding box center [243, 168] width 8 height 8
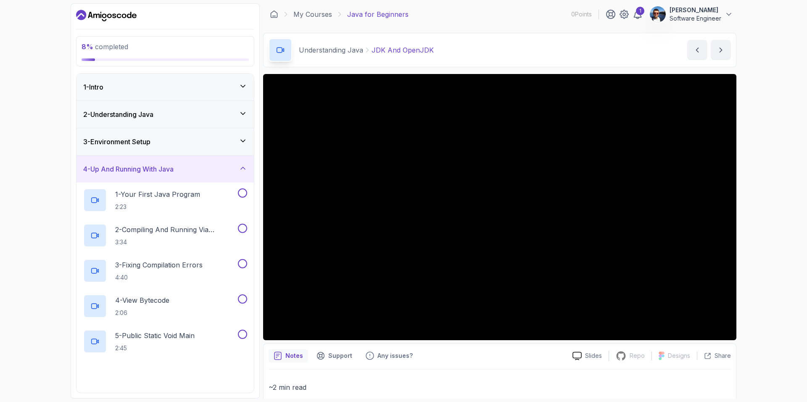
click at [242, 141] on icon at bounding box center [243, 141] width 4 height 2
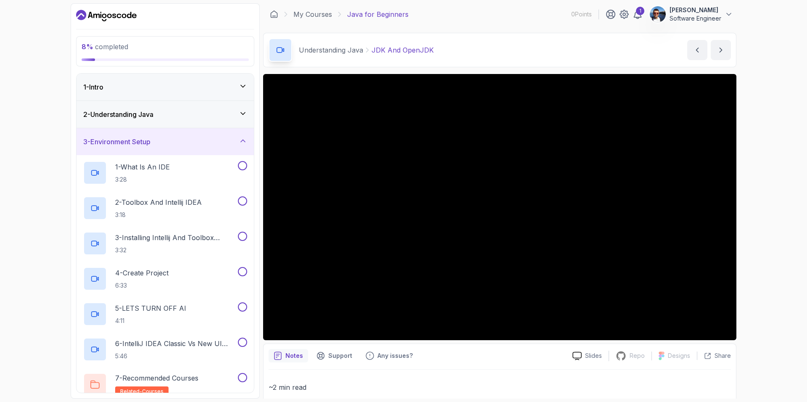
click at [237, 115] on div "2 - Understanding Java" at bounding box center [165, 114] width 164 height 10
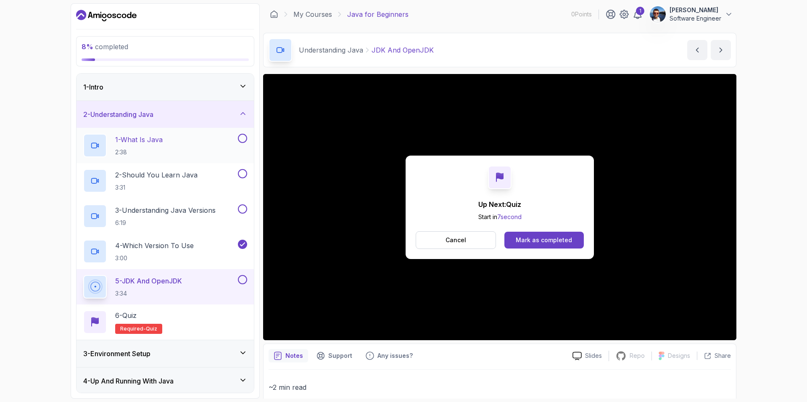
click at [182, 148] on div "1 - What Is Java 2:38" at bounding box center [159, 146] width 153 height 24
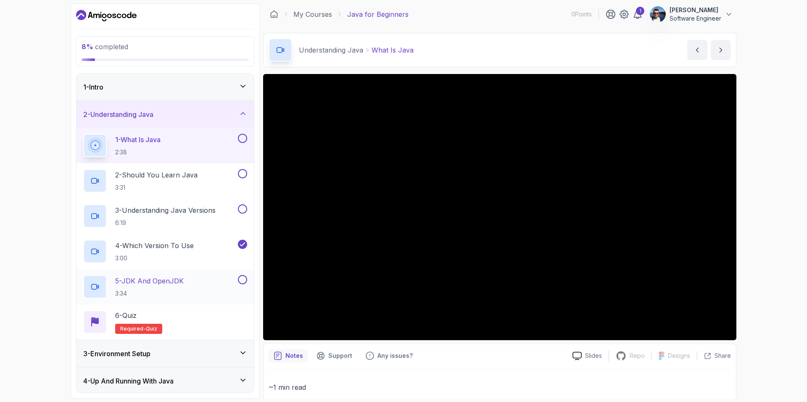
click at [242, 280] on button at bounding box center [242, 279] width 9 height 9
click at [245, 86] on icon at bounding box center [243, 86] width 8 height 8
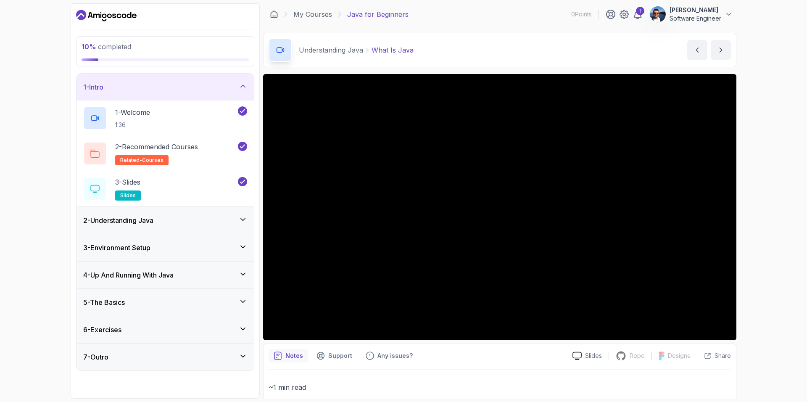
click at [244, 85] on icon at bounding box center [243, 86] width 8 height 8
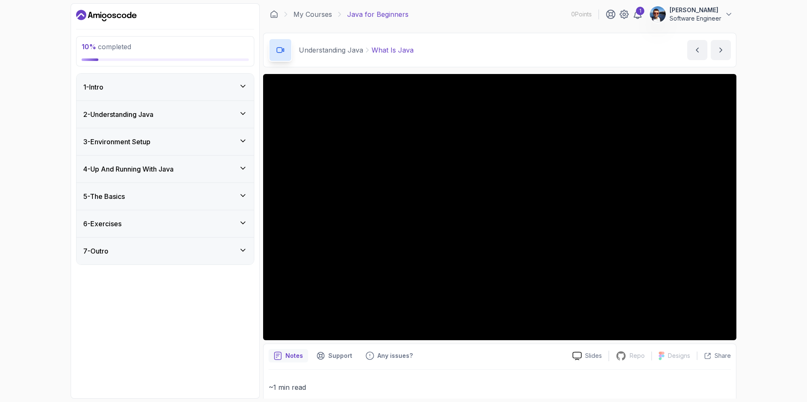
click at [244, 112] on icon at bounding box center [243, 113] width 8 height 8
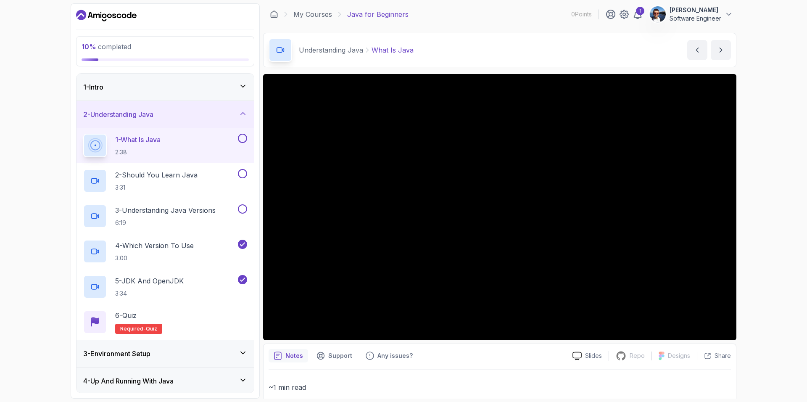
click at [476, 360] on div "Notes Support Any issues?" at bounding box center [417, 355] width 297 height 13
click at [637, 13] on div "1" at bounding box center [640, 11] width 8 height 8
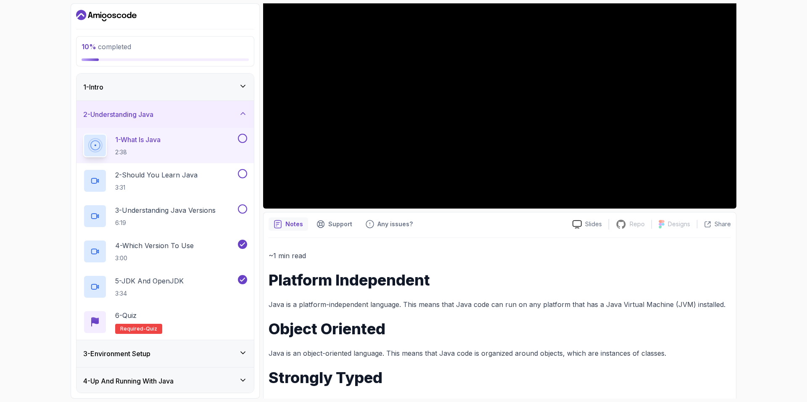
scroll to position [140, 0]
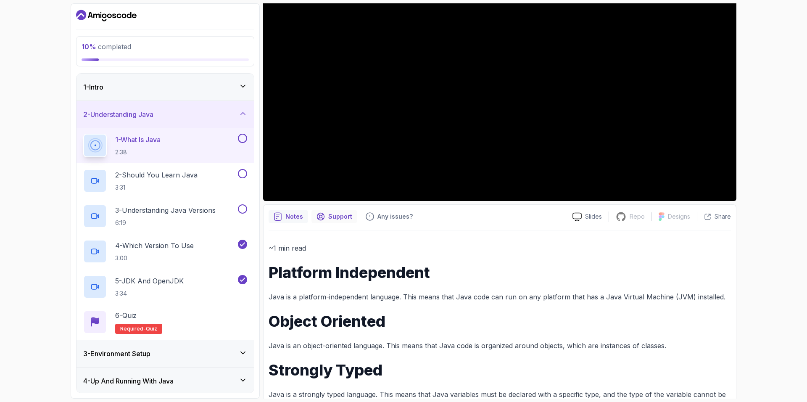
click at [342, 215] on p "Support" at bounding box center [340, 216] width 24 height 8
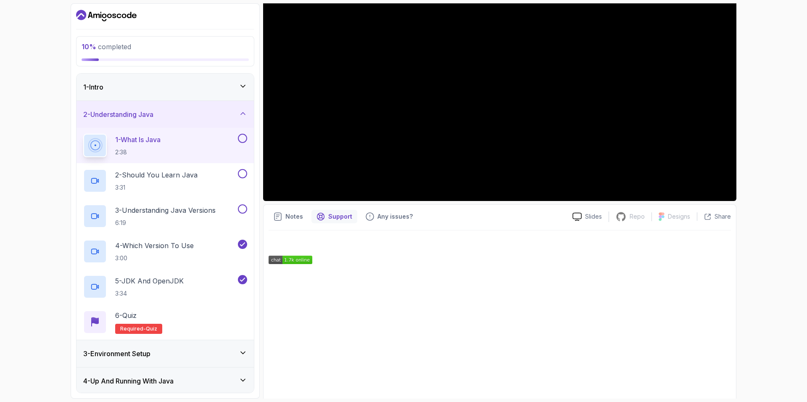
scroll to position [162, 0]
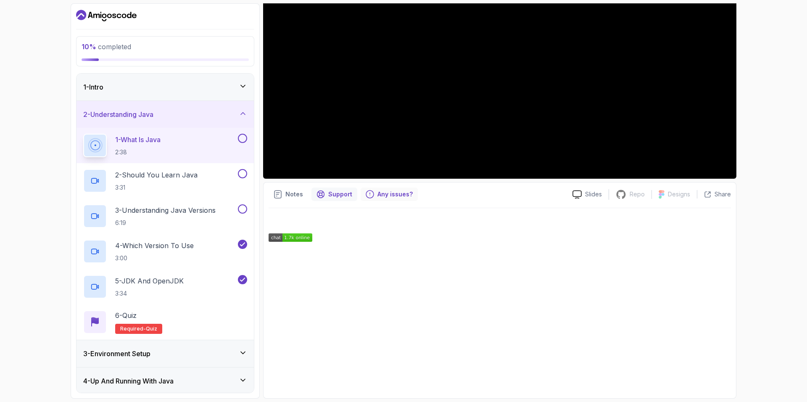
click at [379, 193] on p "Any issues?" at bounding box center [395, 194] width 35 height 8
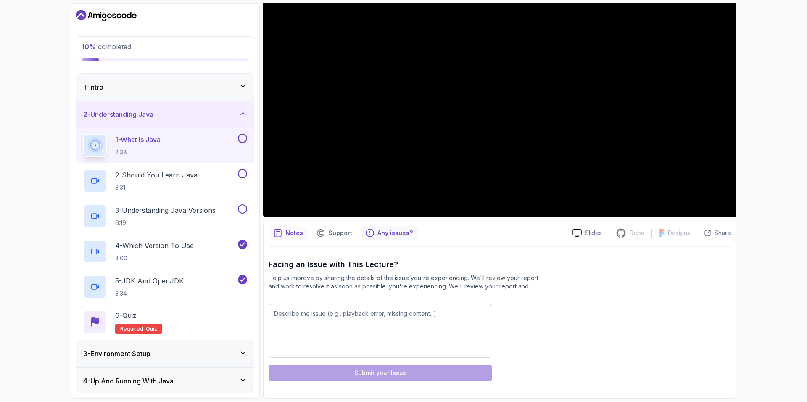
click at [288, 230] on p "Notes" at bounding box center [294, 233] width 18 height 8
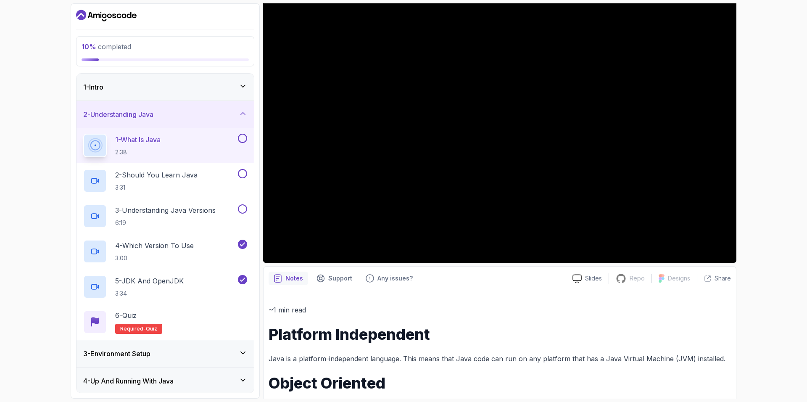
scroll to position [140, 0]
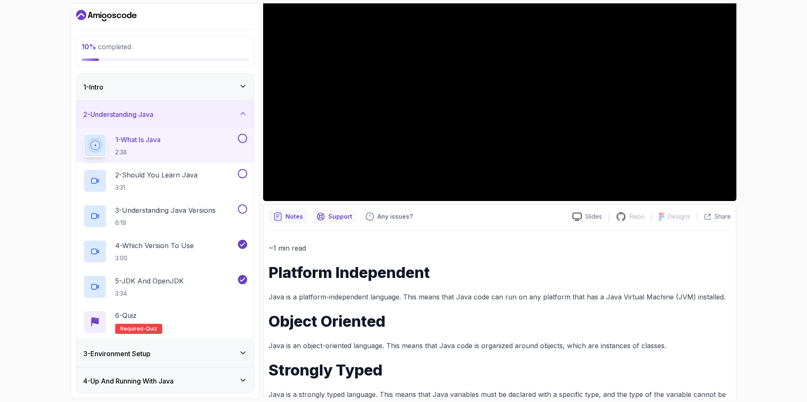
click at [332, 217] on p "Support" at bounding box center [340, 216] width 24 height 8
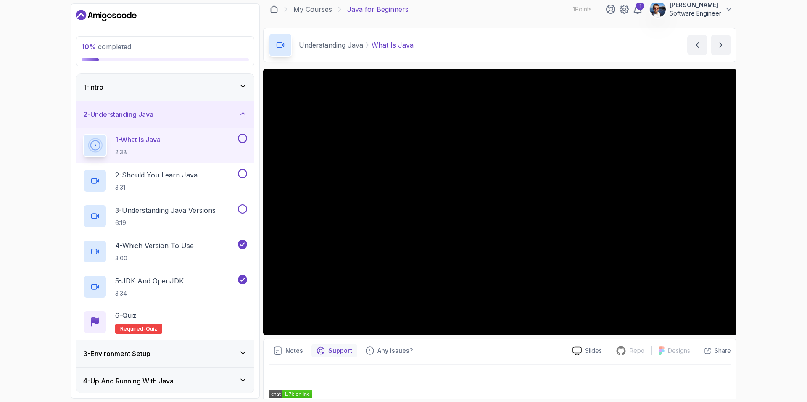
scroll to position [0, 0]
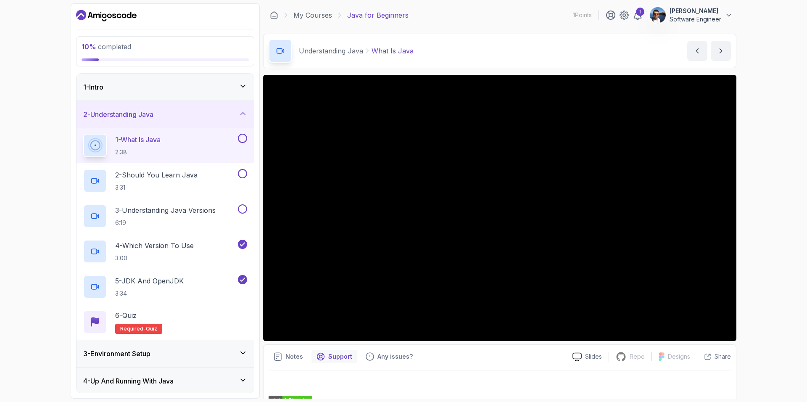
click at [243, 137] on button at bounding box center [242, 138] width 9 height 9
click at [166, 178] on p "2 - Should You Learn Java" at bounding box center [156, 175] width 82 height 10
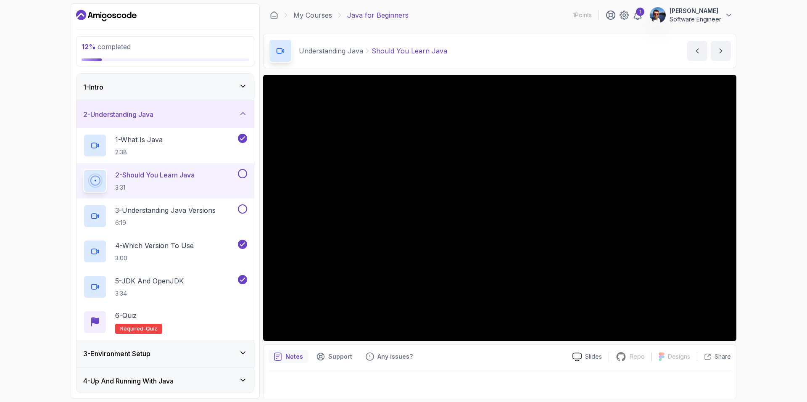
click at [241, 172] on button at bounding box center [242, 173] width 9 height 9
click at [187, 210] on p "3 - Understanding Java Versions" at bounding box center [165, 210] width 100 height 10
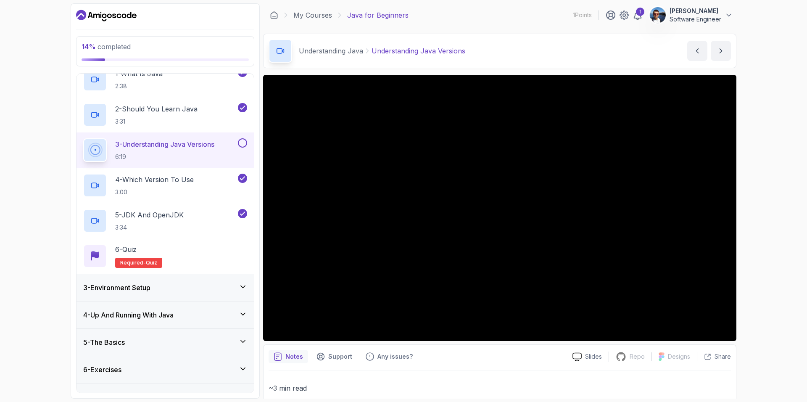
scroll to position [84, 0]
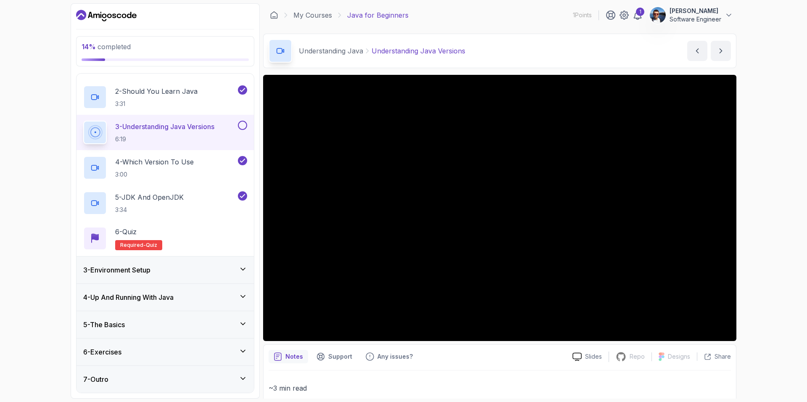
click at [753, 326] on div "14 % completed 1 - Intro 2 - Understanding Java 1 - What Is Java 2:38 2 - Shoul…" at bounding box center [403, 201] width 807 height 402
click at [242, 124] on button at bounding box center [242, 125] width 9 height 9
click at [205, 229] on div "6 - Quiz Required- quiz" at bounding box center [165, 239] width 164 height 24
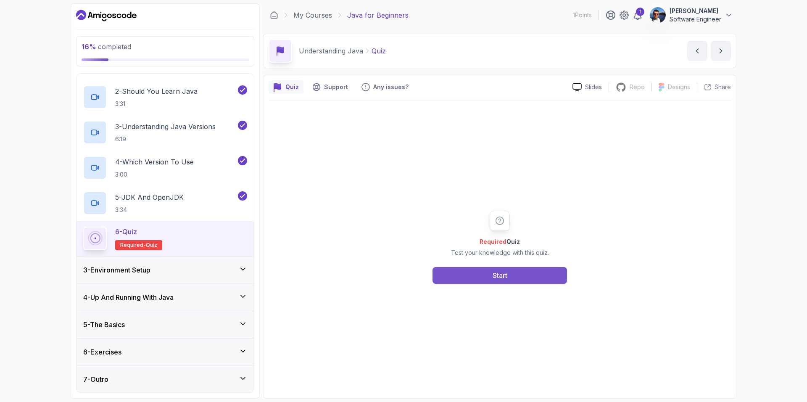
click at [516, 279] on button "Start" at bounding box center [500, 275] width 135 height 17
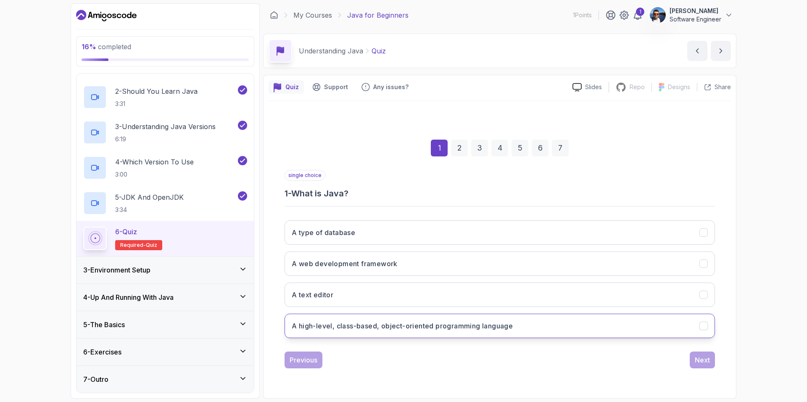
click at [393, 326] on h3 "A high-level, class-based, object-oriented programming language" at bounding box center [402, 326] width 221 height 10
click at [701, 359] on div "Next" at bounding box center [702, 360] width 15 height 10
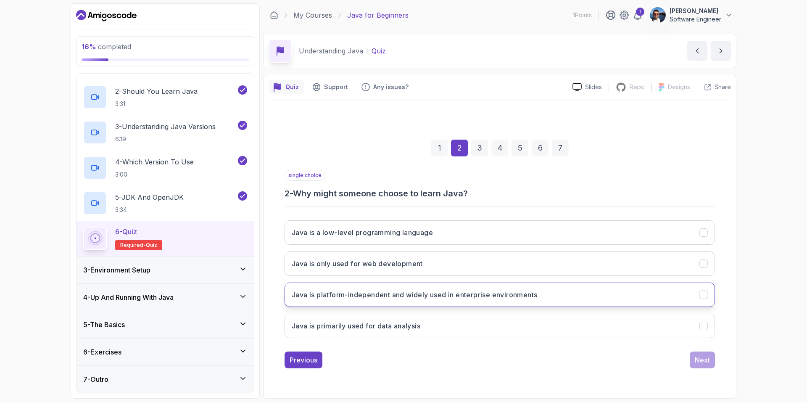
click at [430, 298] on h3 "Java is platform-independent and widely used in enterprise environments" at bounding box center [415, 295] width 246 height 10
click at [701, 361] on div "Next" at bounding box center [702, 360] width 15 height 10
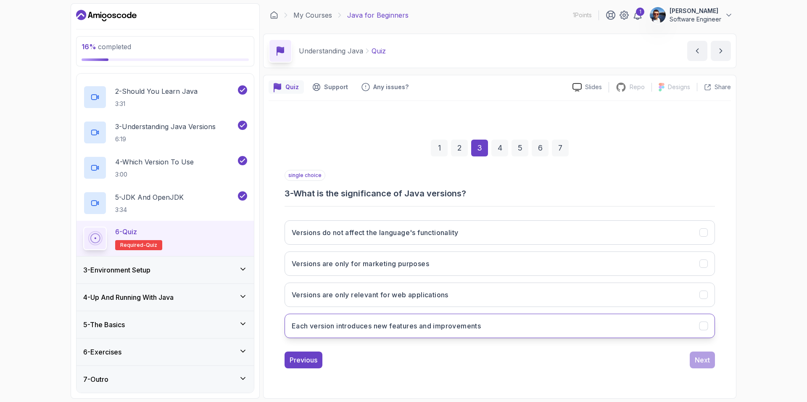
click at [707, 327] on icon "Each version introduces new features and improvements" at bounding box center [704, 326] width 8 height 8
click at [700, 359] on div "Next" at bounding box center [702, 360] width 15 height 10
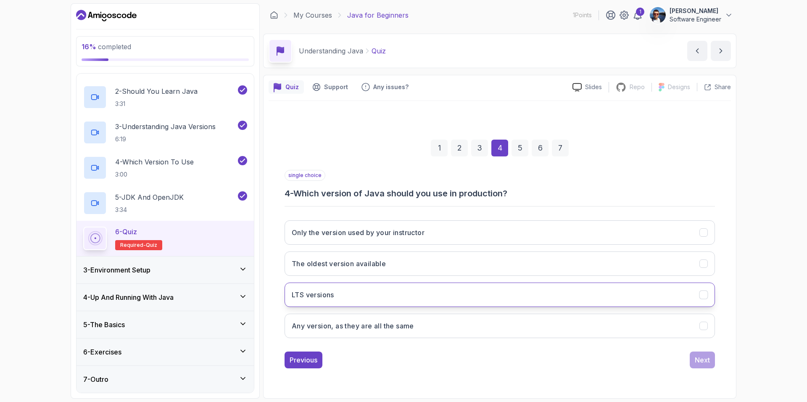
click at [701, 292] on icon "LTS versions" at bounding box center [704, 295] width 8 height 8
click at [703, 358] on div "Next" at bounding box center [702, 360] width 15 height 10
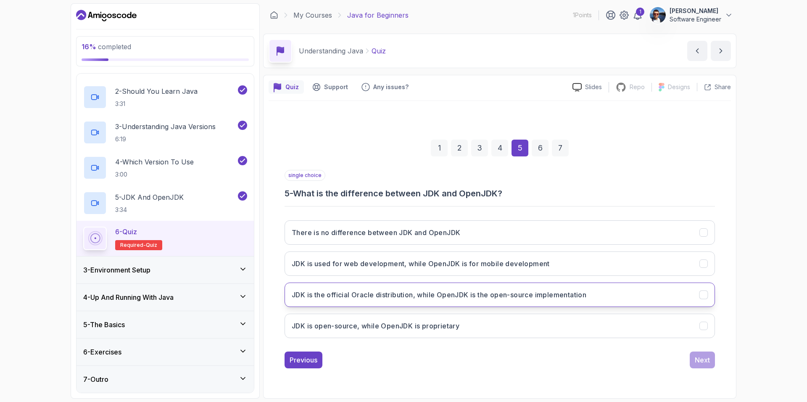
click at [700, 294] on icon "JDK is the official Oracle distribution, while OpenJDK is the open-source imple…" at bounding box center [704, 295] width 8 height 8
click at [711, 364] on button "Next" at bounding box center [702, 359] width 25 height 17
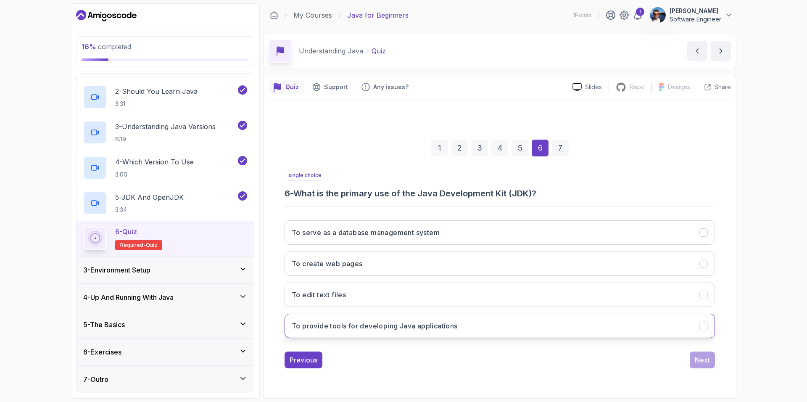
click at [704, 325] on icon "To provide tools for developing Java applications" at bounding box center [704, 326] width 8 height 8
click at [704, 356] on div "Next" at bounding box center [702, 360] width 15 height 10
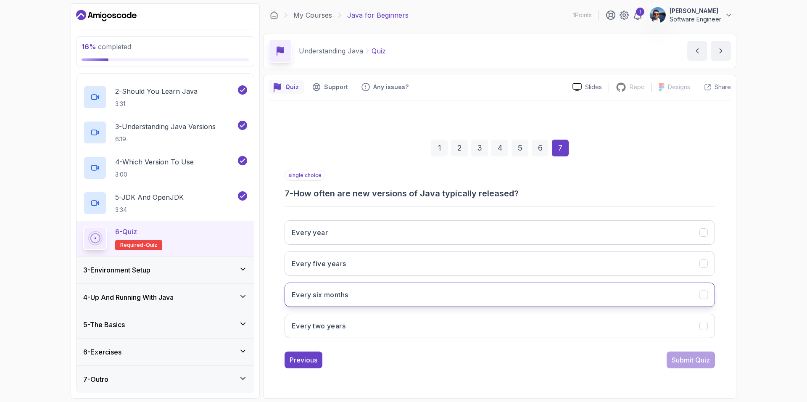
click at [705, 295] on icon "Every six months" at bounding box center [704, 295] width 8 height 8
click at [701, 361] on div "Submit Quiz" at bounding box center [691, 360] width 38 height 10
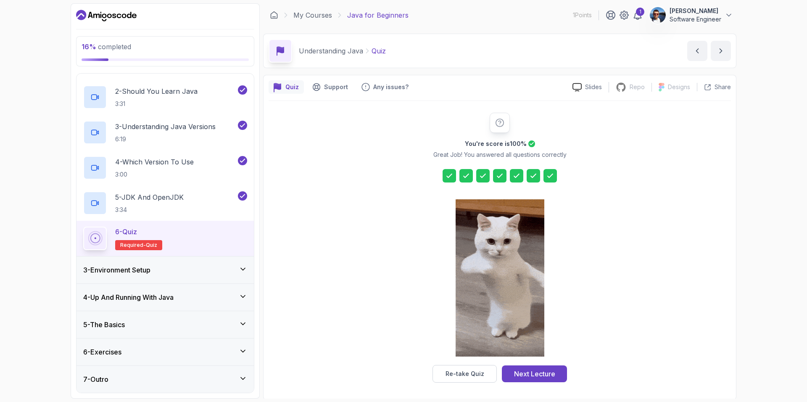
scroll to position [1, 0]
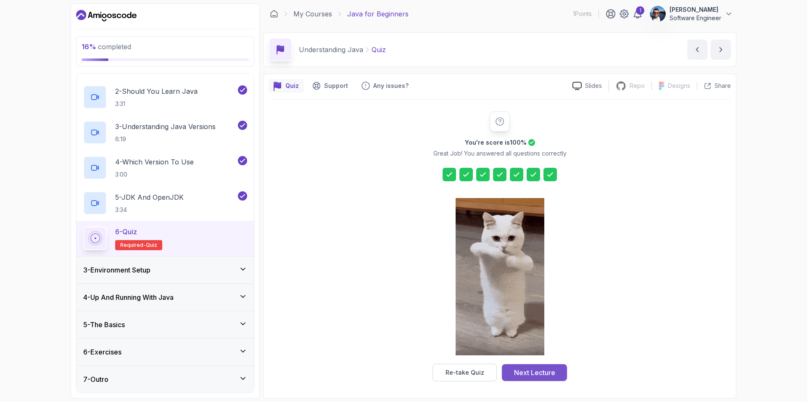
click at [540, 375] on div "Next Lecture" at bounding box center [534, 372] width 41 height 10
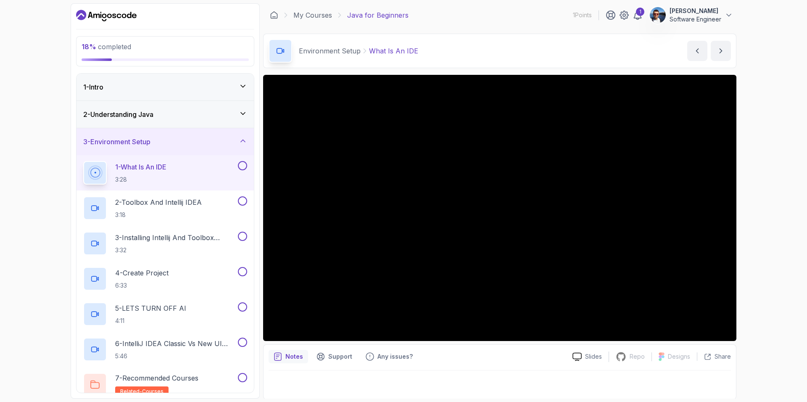
click at [472, 367] on div "Notes Support Any issues? Slides Repo Repository not available Designs Design n…" at bounding box center [499, 371] width 473 height 55
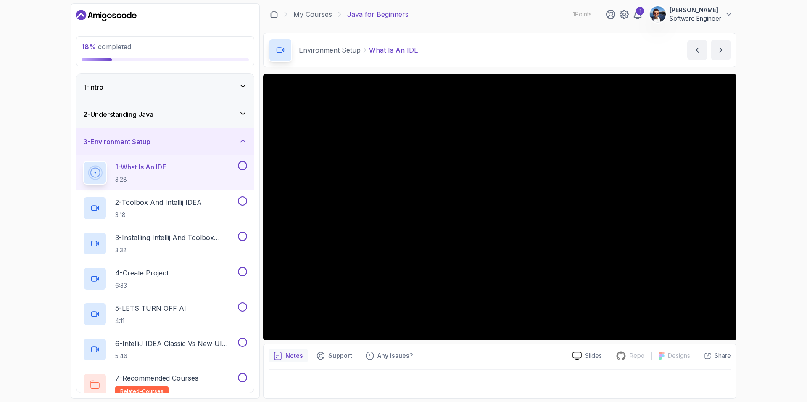
click at [451, 361] on div "Notes Support Any issues?" at bounding box center [417, 355] width 297 height 13
click at [336, 355] on p "Support" at bounding box center [340, 355] width 24 height 8
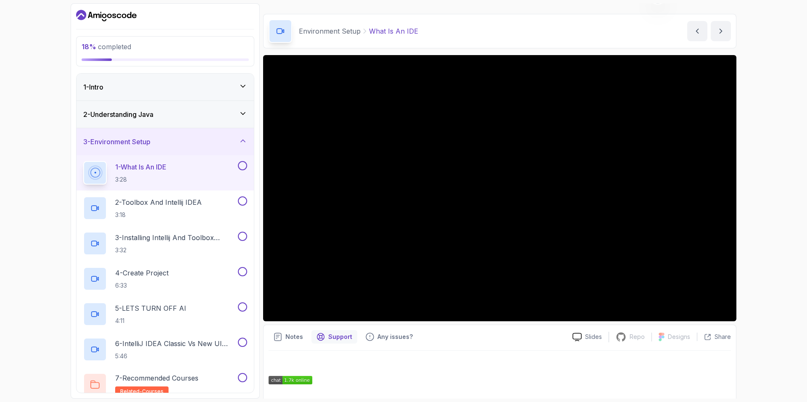
scroll to position [0, 0]
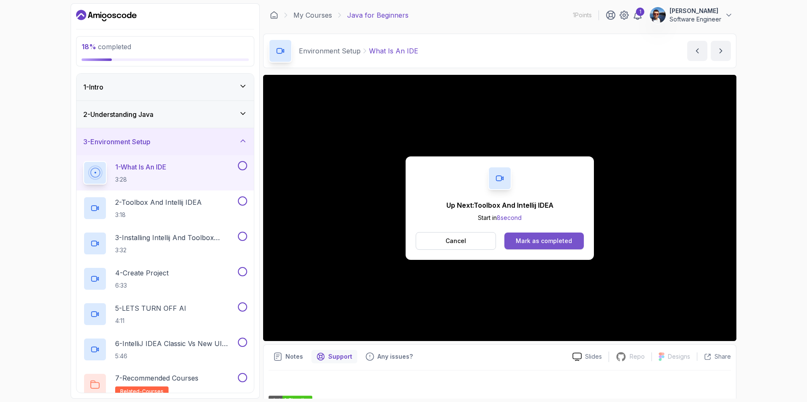
click at [529, 239] on div "Mark as completed" at bounding box center [544, 241] width 56 height 8
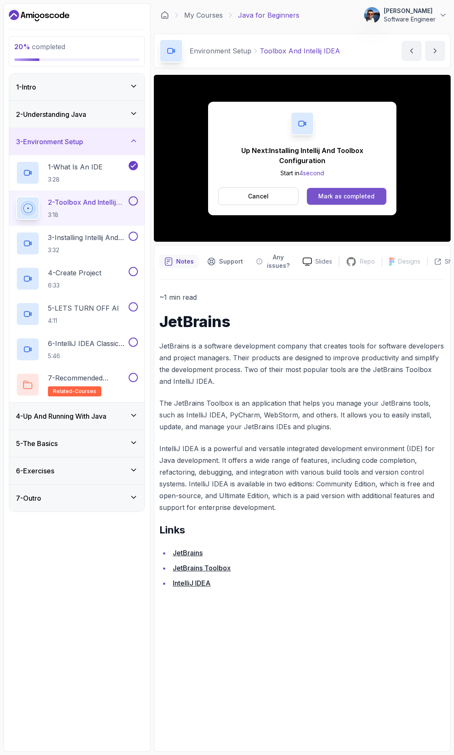
click at [337, 194] on div "Mark as completed" at bounding box center [346, 196] width 56 height 8
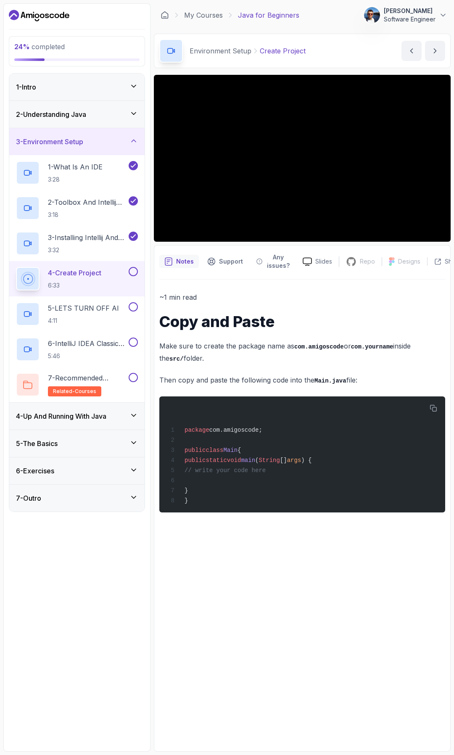
click at [227, 402] on div "~1 min read Copy and Paste Make sure to create the package name as com.amigosco…" at bounding box center [302, 513] width 286 height 467
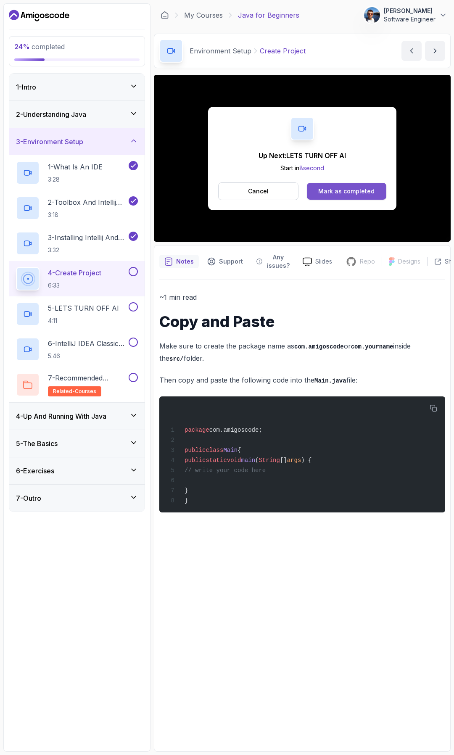
click at [368, 194] on div "Mark as completed" at bounding box center [346, 191] width 56 height 8
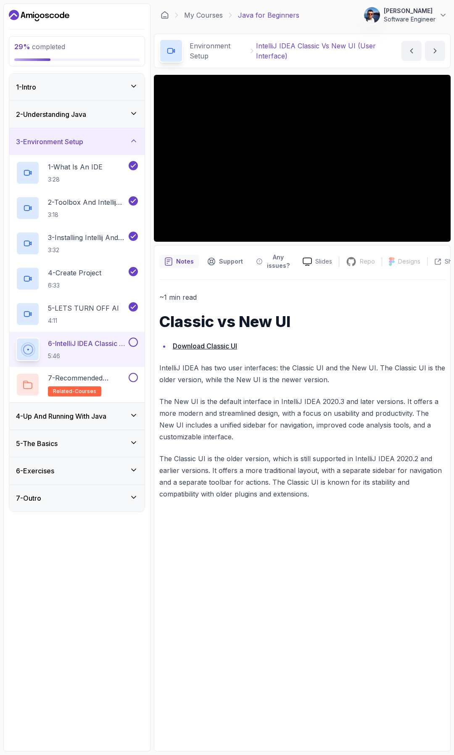
click at [132, 340] on button at bounding box center [133, 342] width 9 height 9
click at [107, 380] on p "7 - Recommended Courses" at bounding box center [87, 378] width 79 height 10
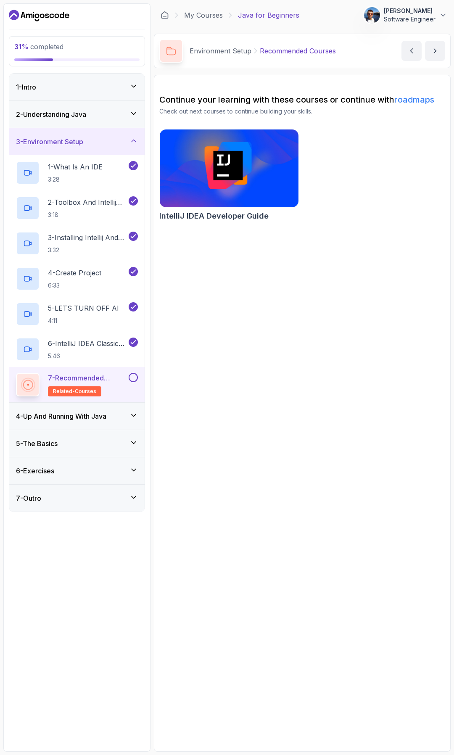
click at [135, 378] on button at bounding box center [133, 377] width 9 height 9
click at [135, 402] on icon at bounding box center [133, 415] width 8 height 8
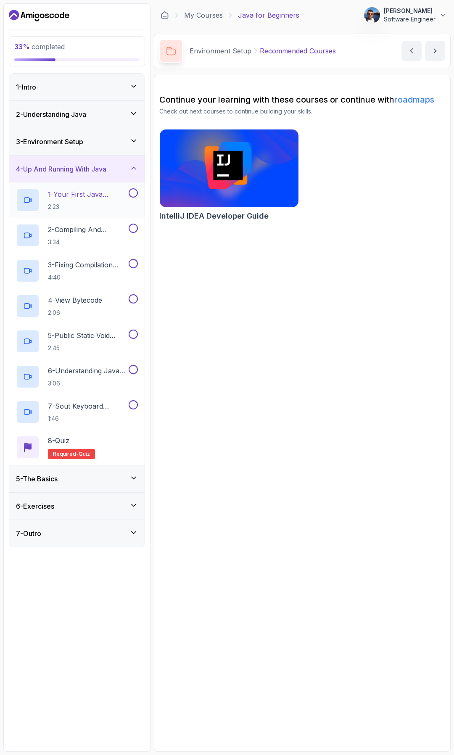
click at [92, 193] on p "1 - Your First Java Program" at bounding box center [87, 194] width 79 height 10
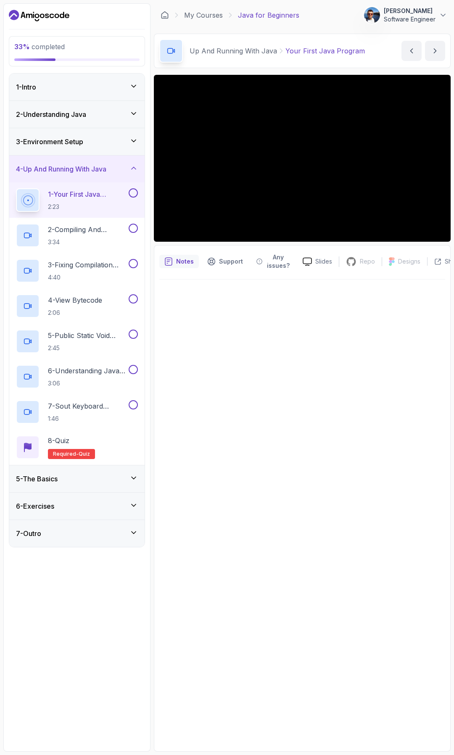
click at [133, 193] on button at bounding box center [133, 192] width 9 height 9
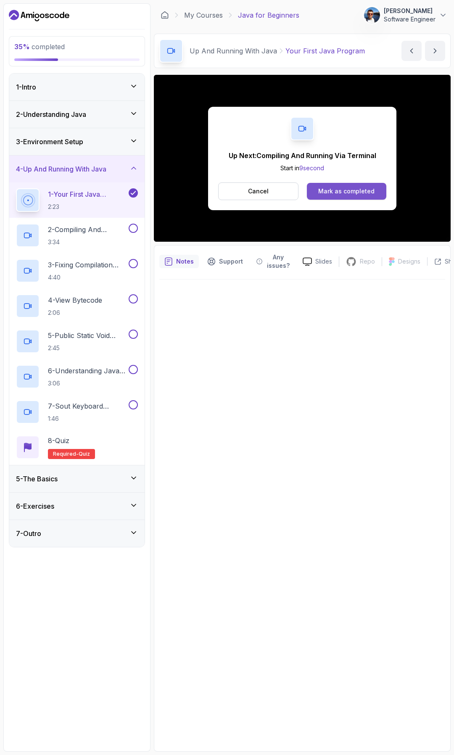
click at [334, 190] on div "Mark as completed" at bounding box center [346, 191] width 56 height 8
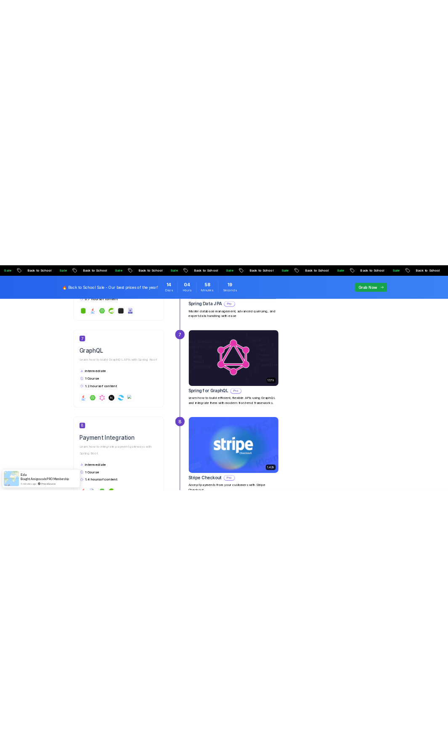
scroll to position [1612, 0]
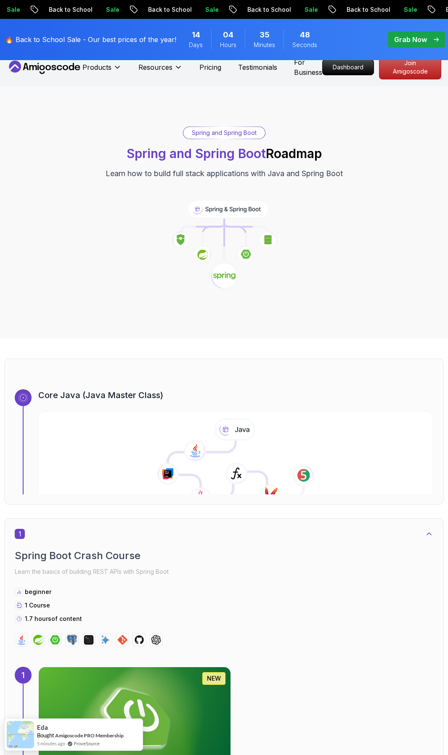
scroll to position [0, 0]
